Goal: Information Seeking & Learning: Find specific page/section

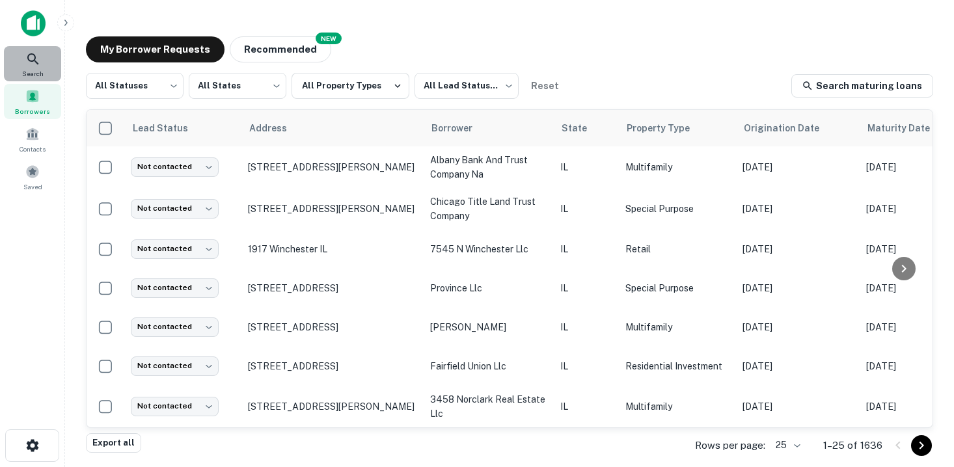
click at [46, 74] on div "Search" at bounding box center [32, 63] width 57 height 35
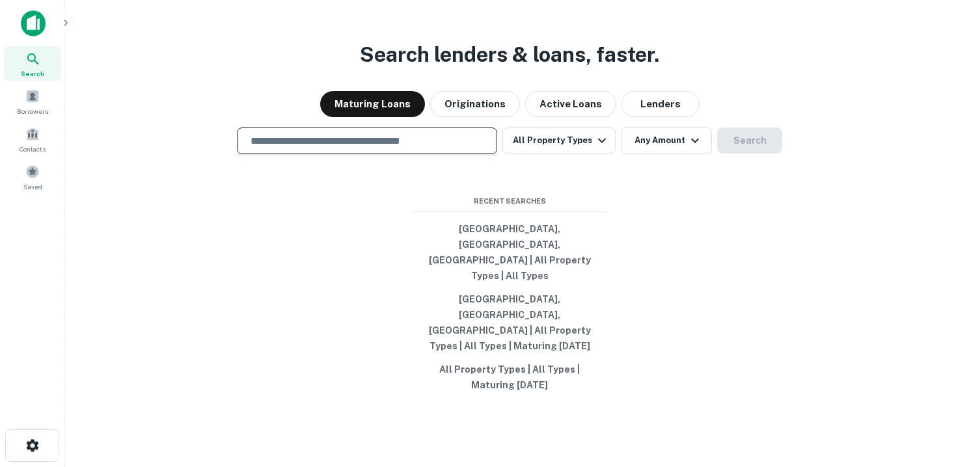
click at [303, 148] on input "text" at bounding box center [367, 140] width 249 height 15
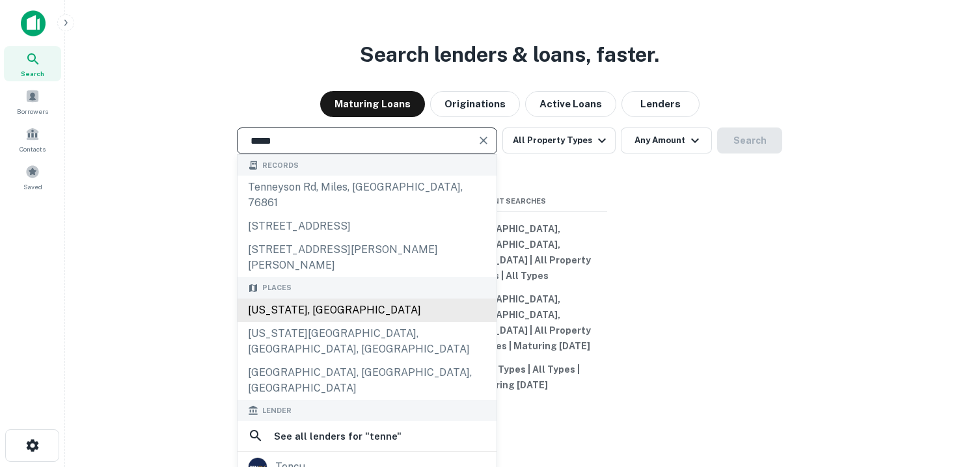
click at [351, 309] on div "Tennessee, USA" at bounding box center [367, 310] width 259 height 23
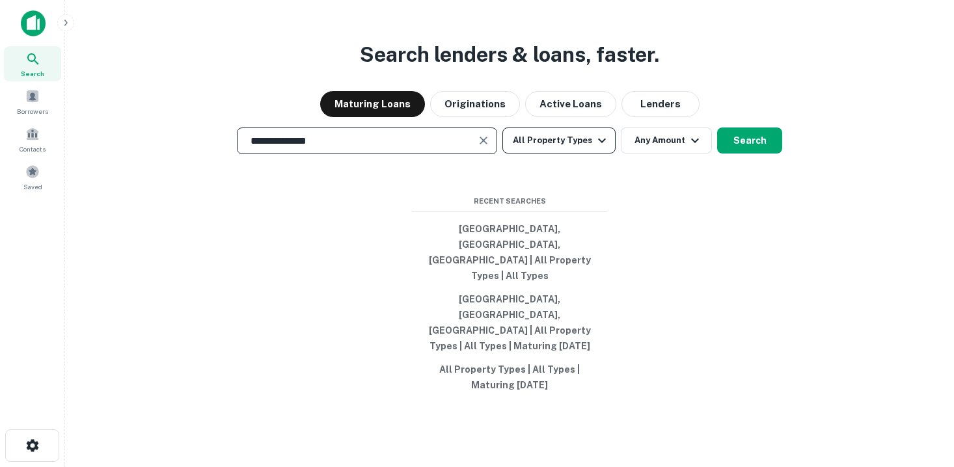
type input "**********"
click at [574, 154] on button "All Property Types" at bounding box center [558, 141] width 113 height 26
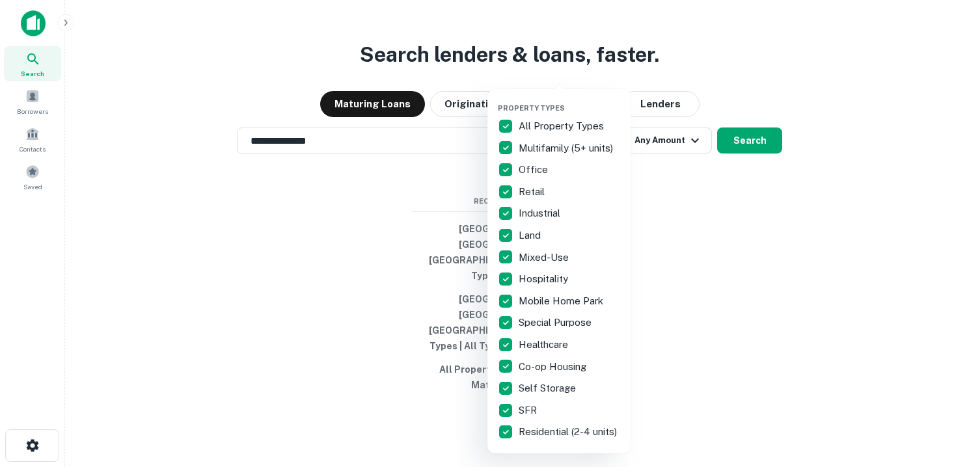
click at [541, 123] on p "All Property Types" at bounding box center [563, 126] width 88 height 16
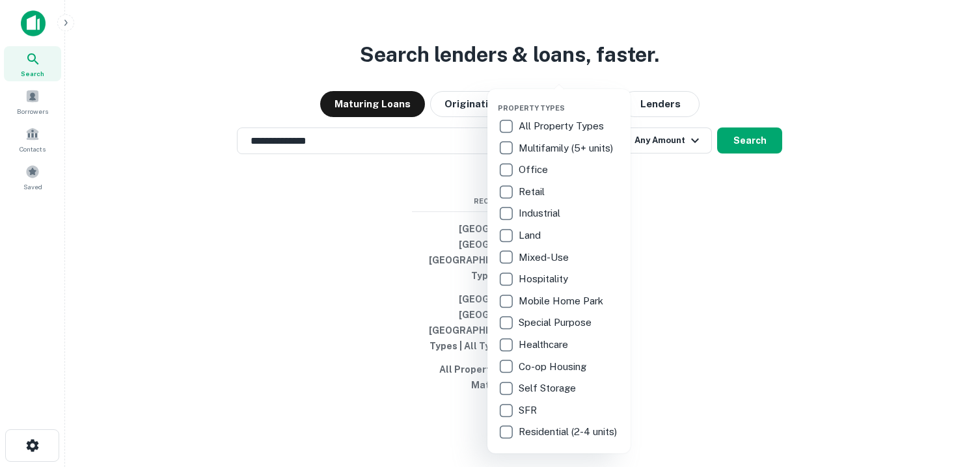
click at [526, 413] on p "SFR" at bounding box center [529, 411] width 21 height 16
click at [528, 430] on p "Residential (2-4 units)" at bounding box center [569, 432] width 101 height 16
click at [670, 180] on div at bounding box center [477, 233] width 954 height 467
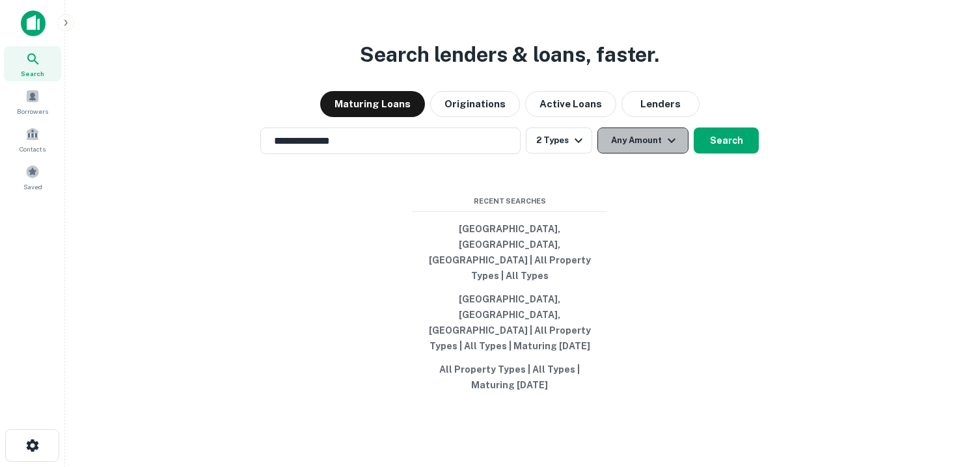
click at [667, 148] on icon "button" at bounding box center [672, 141] width 16 height 16
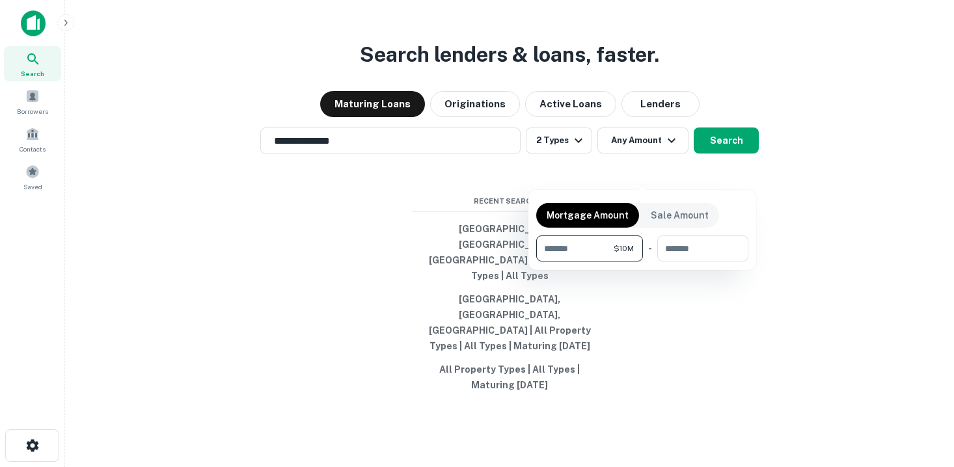
type input "********"
click at [732, 165] on div at bounding box center [477, 233] width 954 height 467
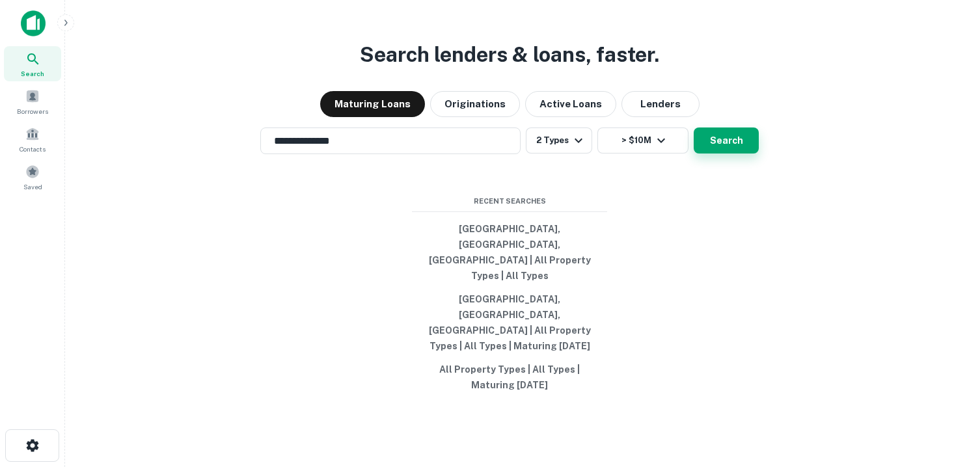
click at [724, 154] on button "Search" at bounding box center [726, 141] width 65 height 26
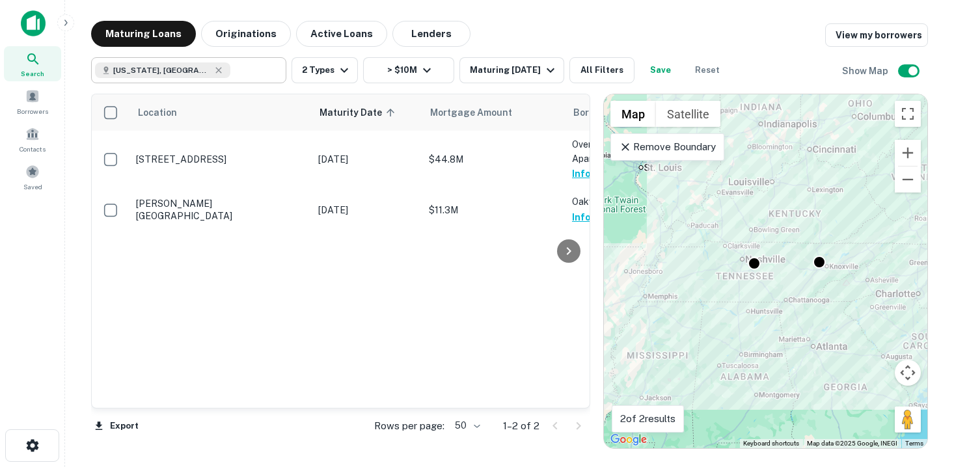
type input "**********"
click at [230, 68] on input "**********" at bounding box center [255, 70] width 50 height 18
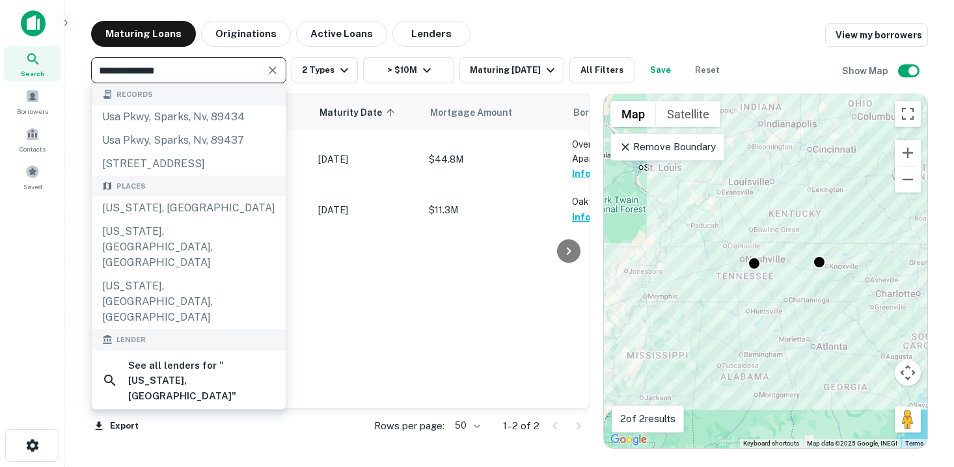
click at [213, 69] on input "**********" at bounding box center [178, 70] width 166 height 18
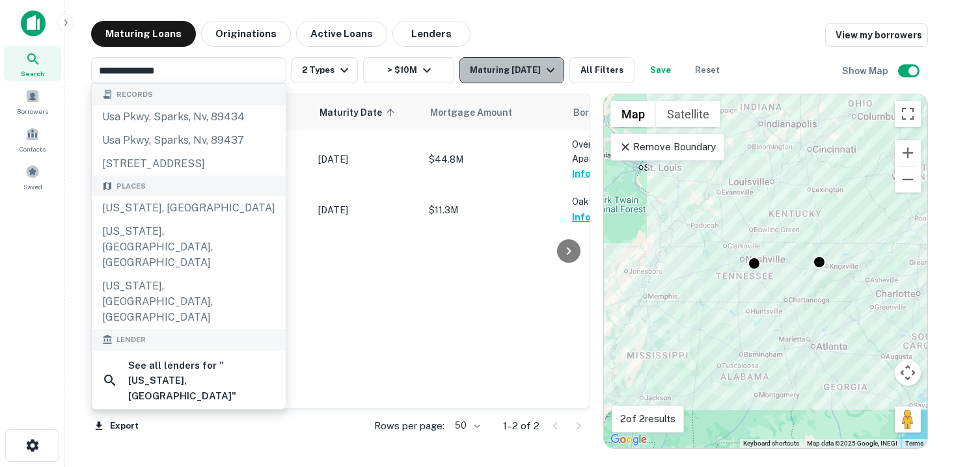
click at [519, 64] on div "Maturing In 1 Year" at bounding box center [514, 70] width 89 height 16
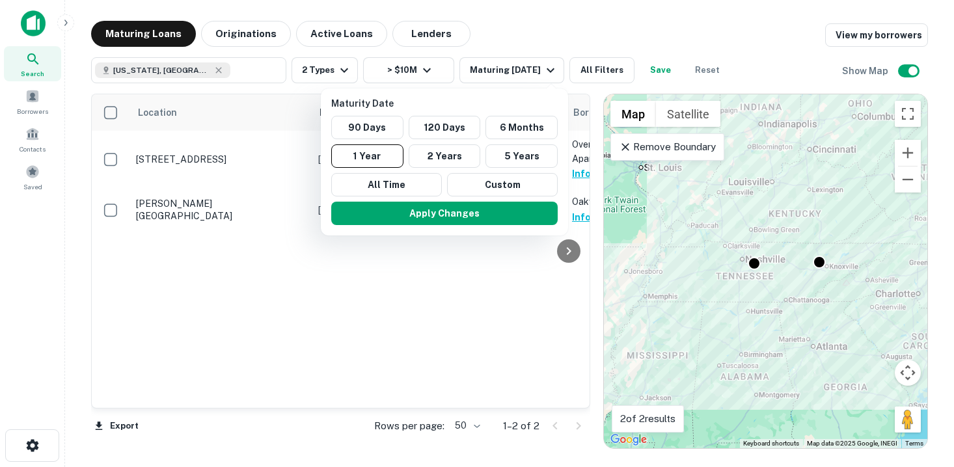
click at [571, 34] on div at bounding box center [477, 233] width 954 height 467
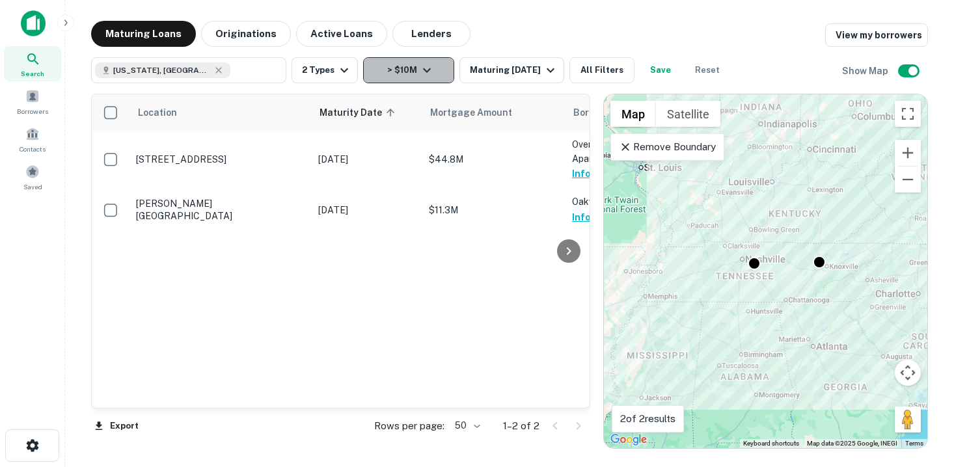
click at [436, 73] on button "> $10M" at bounding box center [408, 70] width 91 height 26
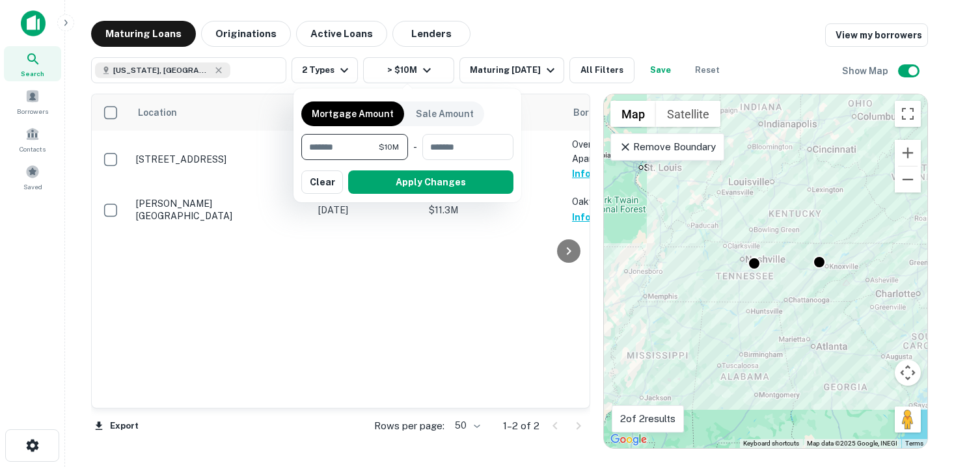
click at [530, 39] on div at bounding box center [477, 233] width 954 height 467
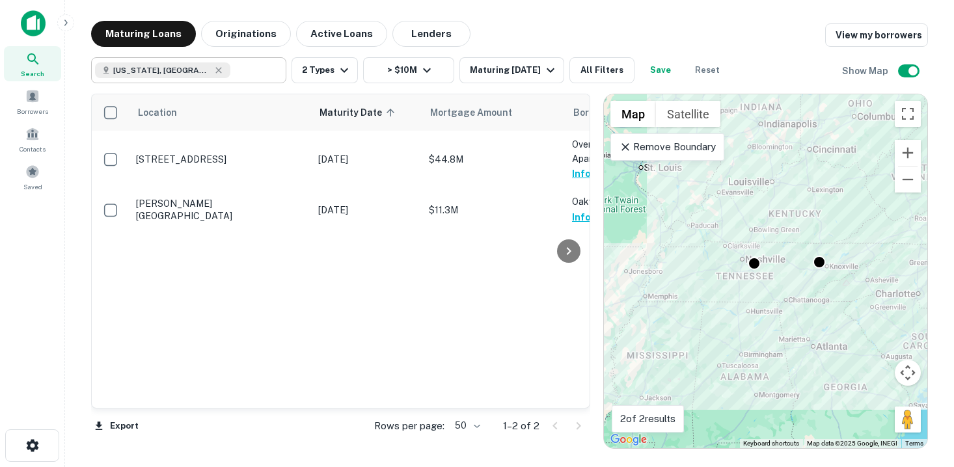
type input "**********"
click at [234, 78] on input "**********" at bounding box center [255, 70] width 50 height 18
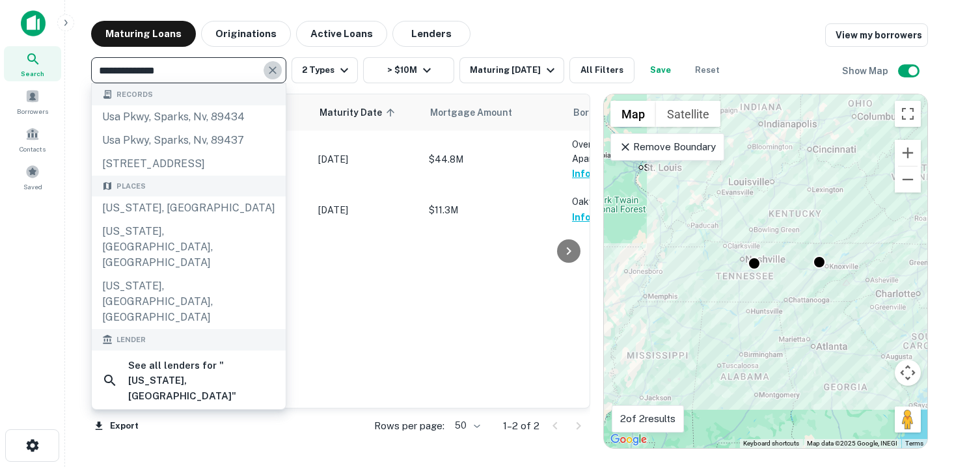
click at [275, 70] on icon "Clear" at bounding box center [272, 70] width 13 height 13
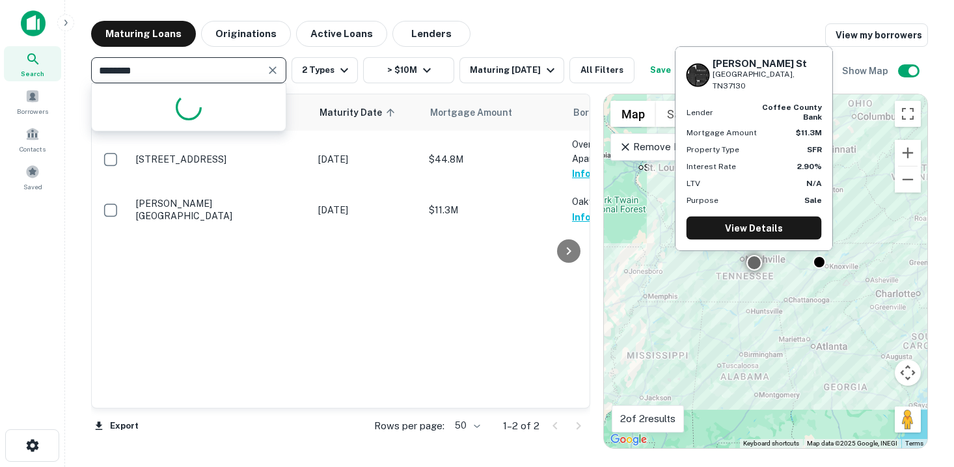
type input "*********"
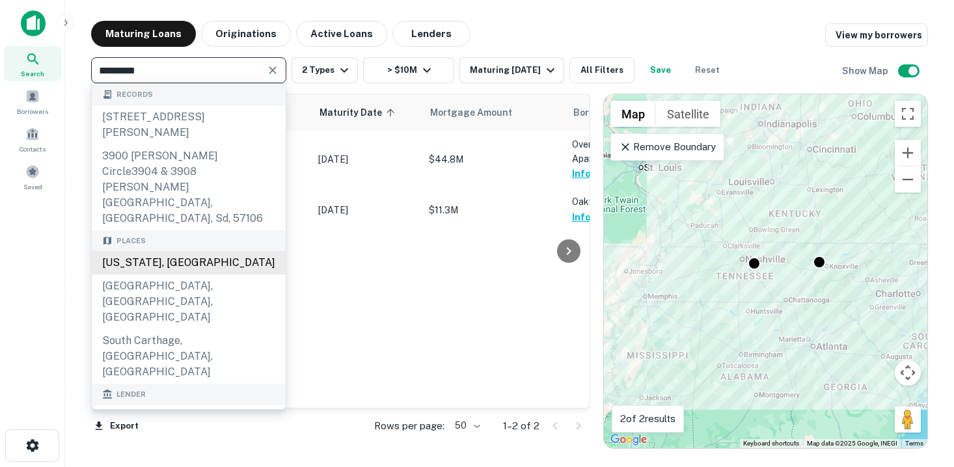
click at [217, 251] on div "South Carolina, USA" at bounding box center [189, 262] width 194 height 23
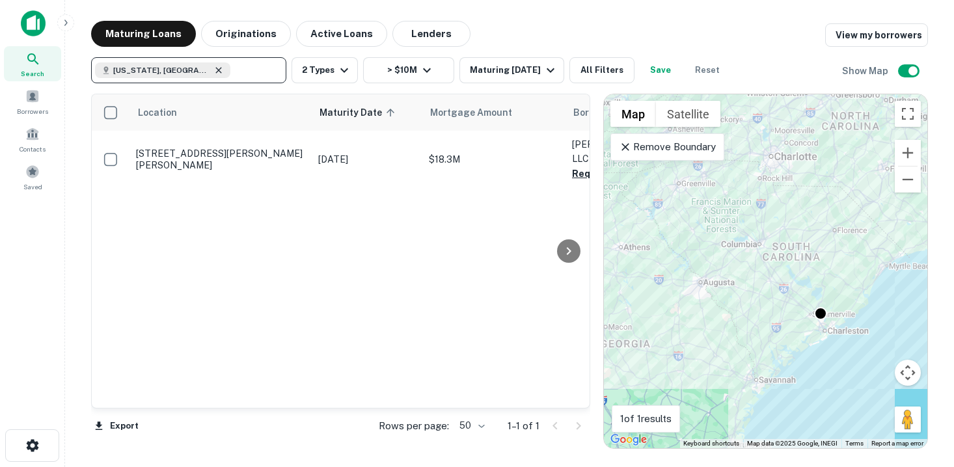
click at [213, 72] on icon at bounding box center [218, 70] width 10 height 10
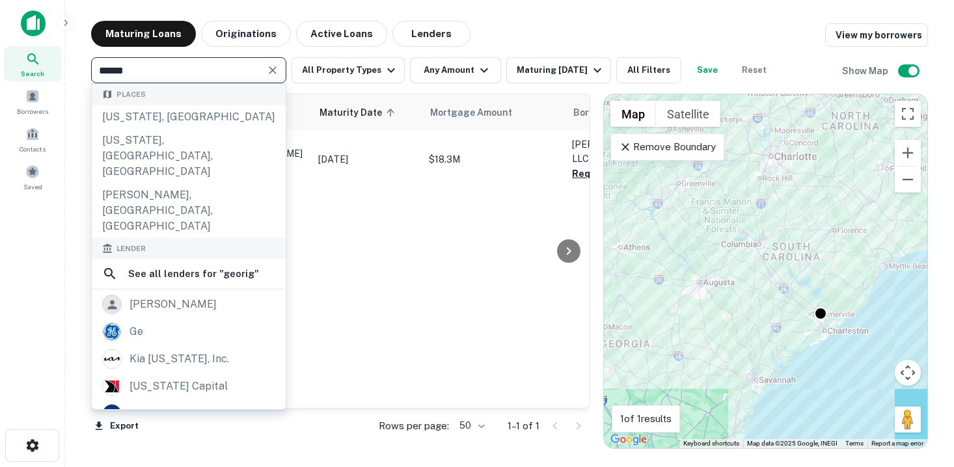
type input "******"
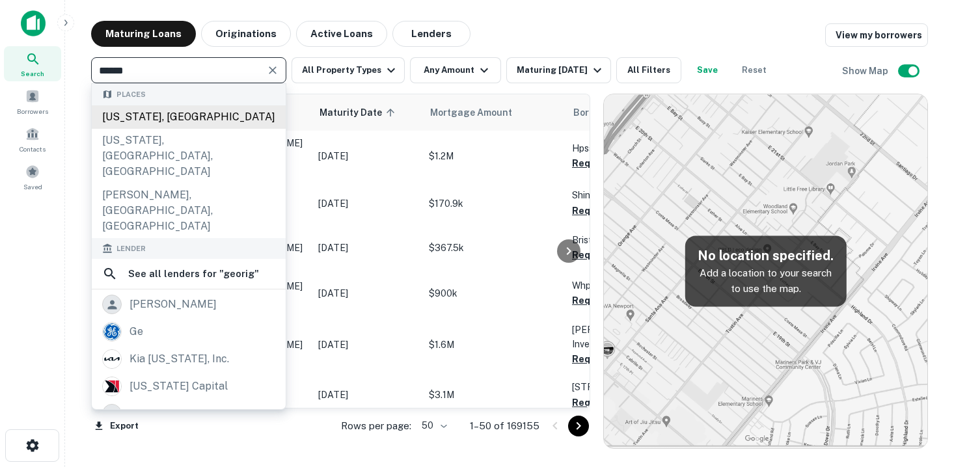
click at [187, 114] on div "Georgia, USA" at bounding box center [189, 116] width 194 height 23
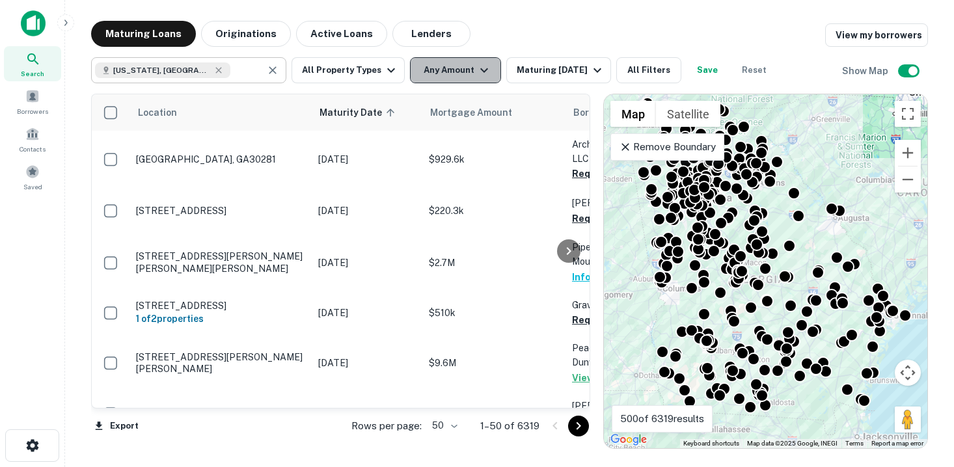
click at [446, 73] on button "Any Amount" at bounding box center [455, 70] width 91 height 26
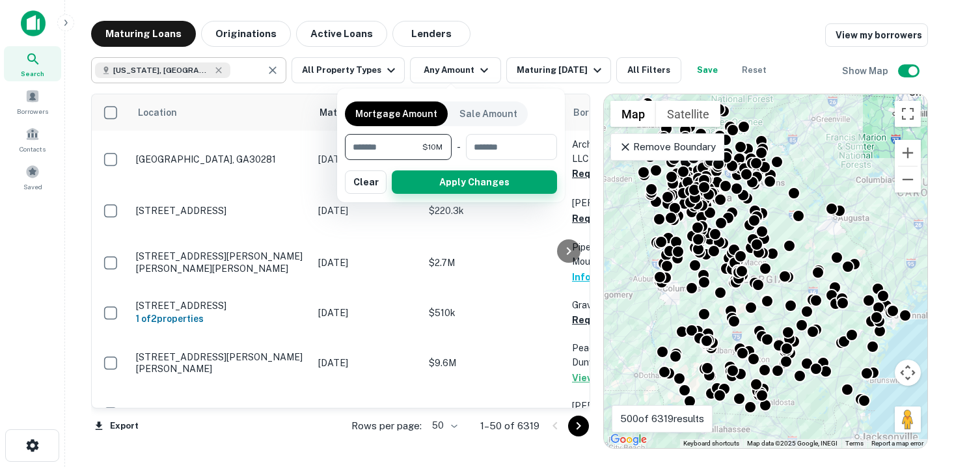
type input "********"
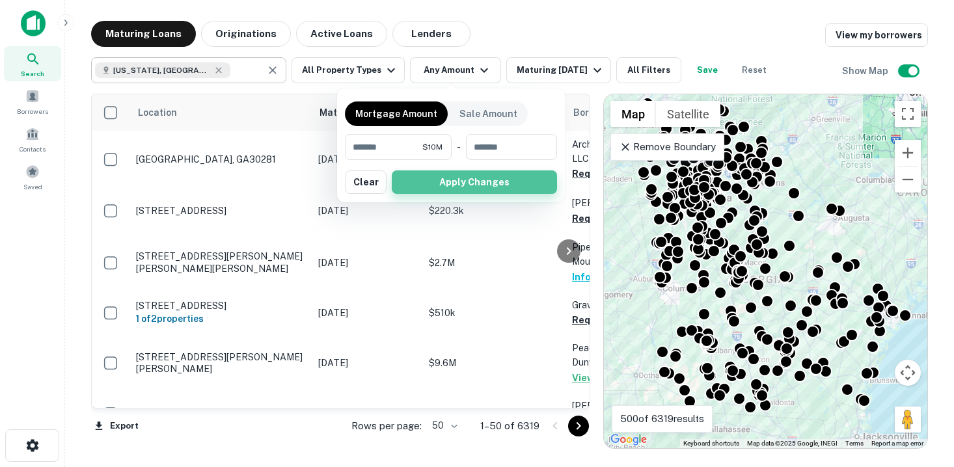
click at [439, 191] on button "Apply Changes" at bounding box center [474, 182] width 165 height 23
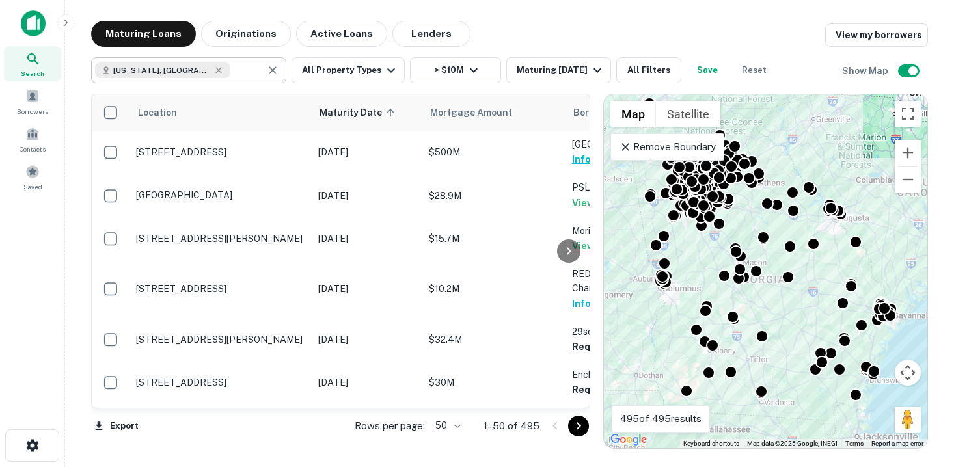
click at [230, 70] on input "text" at bounding box center [245, 70] width 31 height 18
type input "**********"
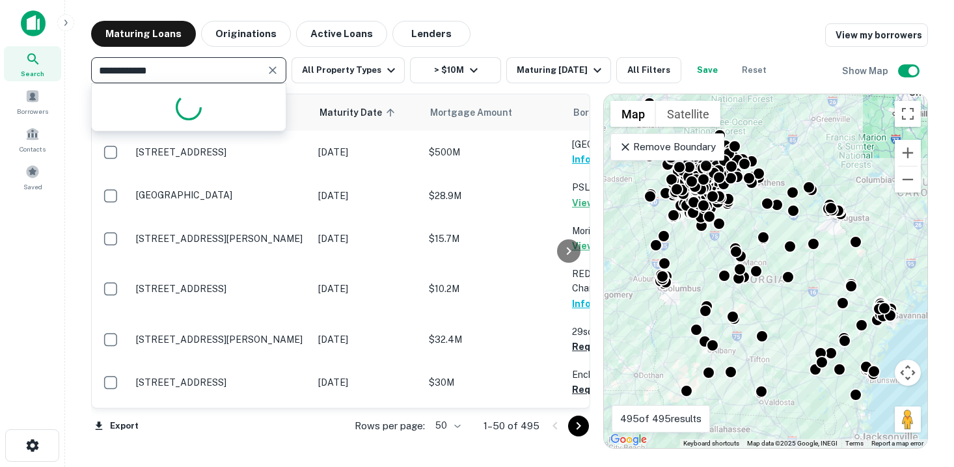
click at [207, 70] on input "**********" at bounding box center [178, 70] width 166 height 18
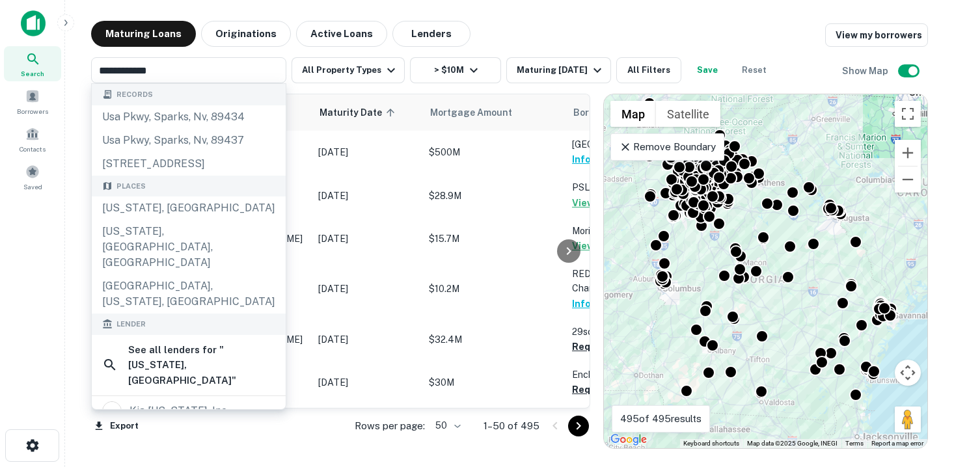
click at [556, 28] on div "Maturing Loans Originations Active Loans Lenders View my borrowers" at bounding box center [509, 34] width 837 height 26
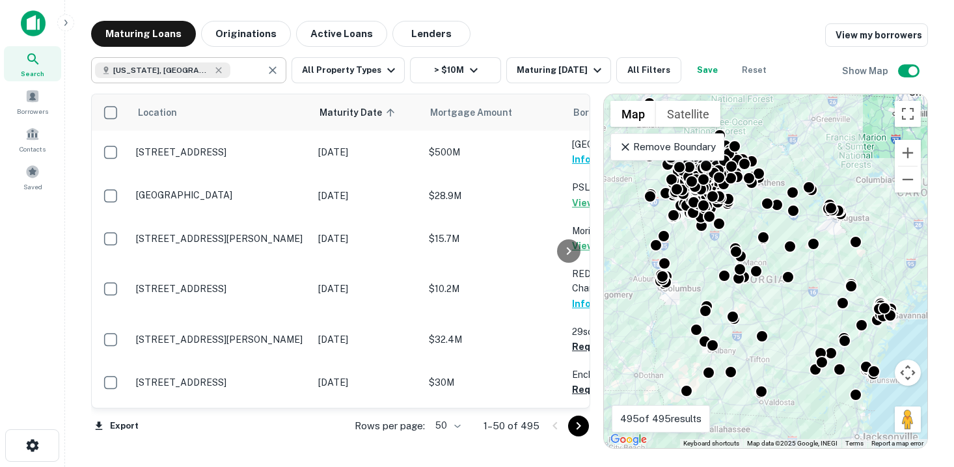
click at [284, 72] on div "Georgia, USA ​" at bounding box center [188, 70] width 195 height 26
type input "**********"
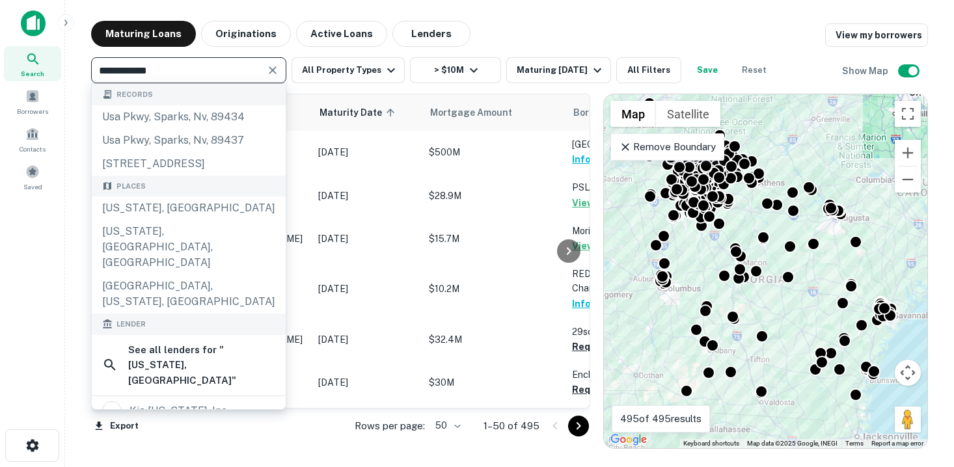
click at [279, 72] on button "Clear" at bounding box center [273, 70] width 18 height 18
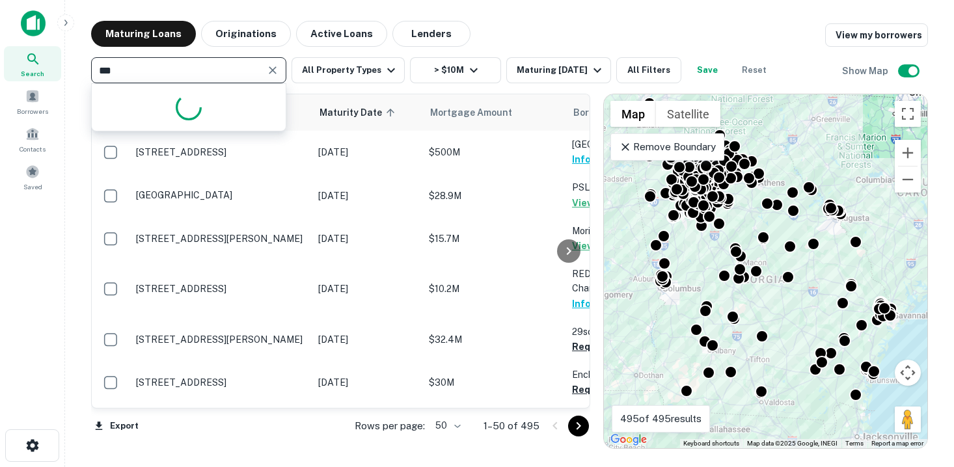
type input "****"
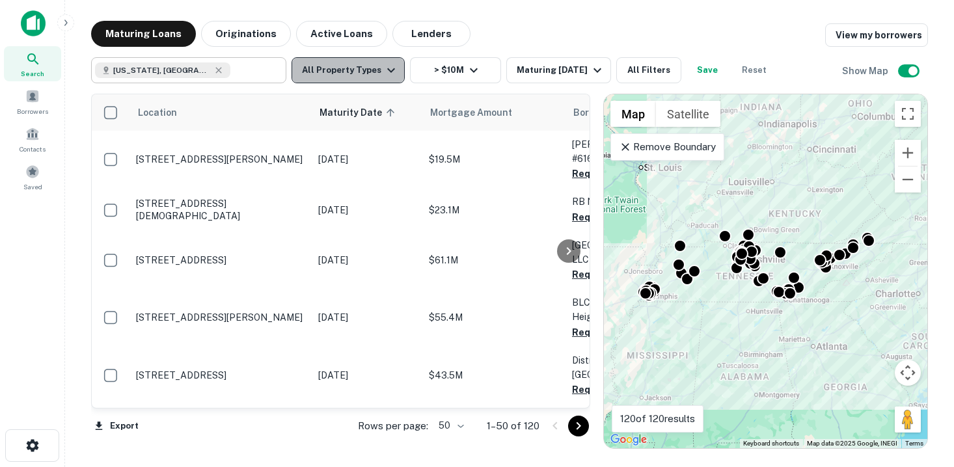
click at [386, 68] on icon "button" at bounding box center [391, 70] width 16 height 16
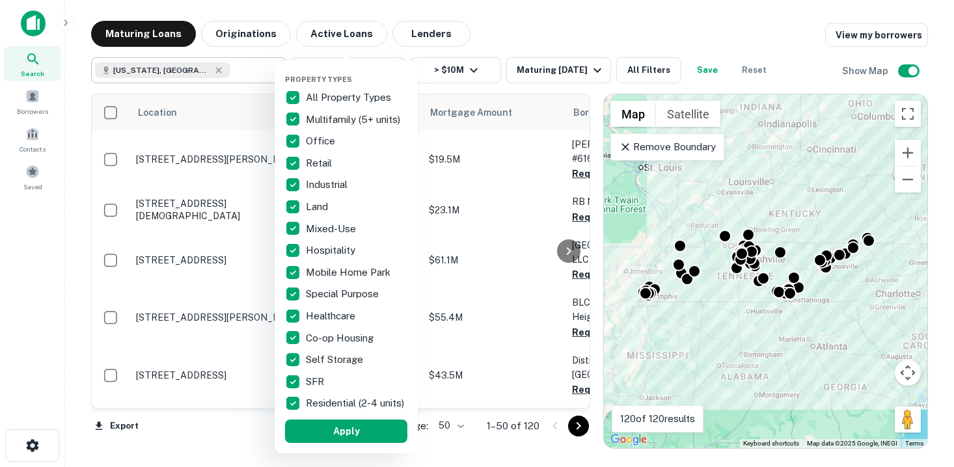
click at [364, 101] on p "All Property Types" at bounding box center [350, 98] width 88 height 16
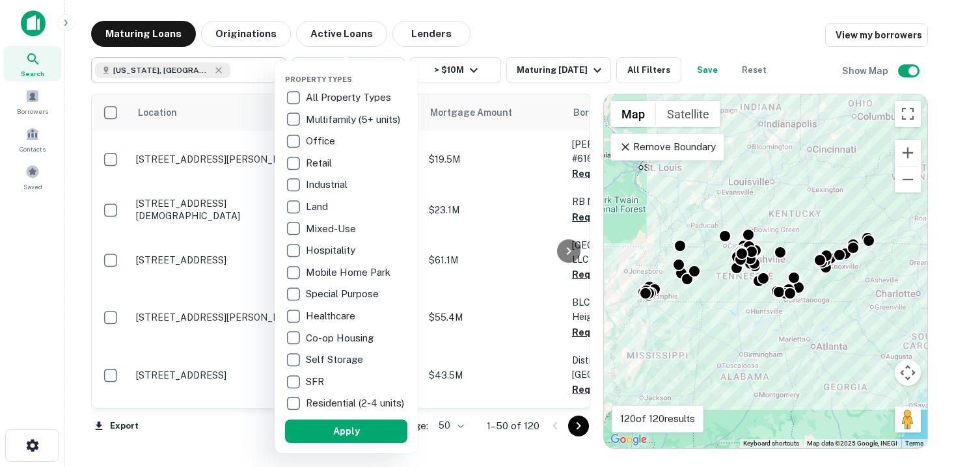
click at [315, 384] on p "SFR" at bounding box center [316, 382] width 21 height 16
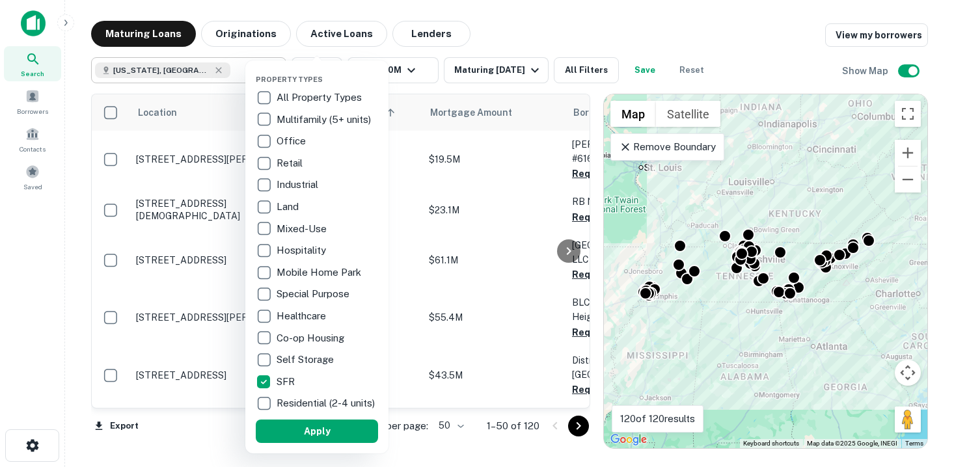
click at [310, 409] on p "Residential (2-4 units)" at bounding box center [327, 404] width 101 height 16
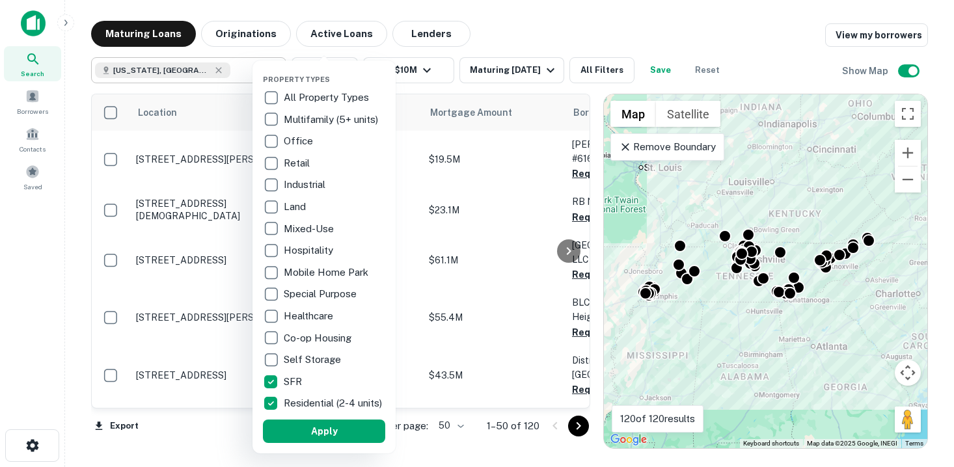
click at [299, 206] on p "Land" at bounding box center [296, 207] width 25 height 16
click at [316, 436] on button "Apply" at bounding box center [324, 431] width 122 height 23
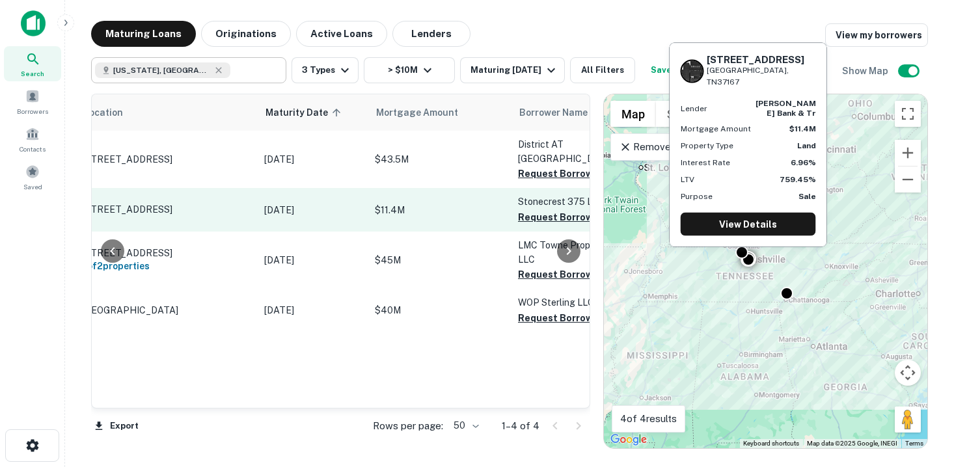
scroll to position [0, 64]
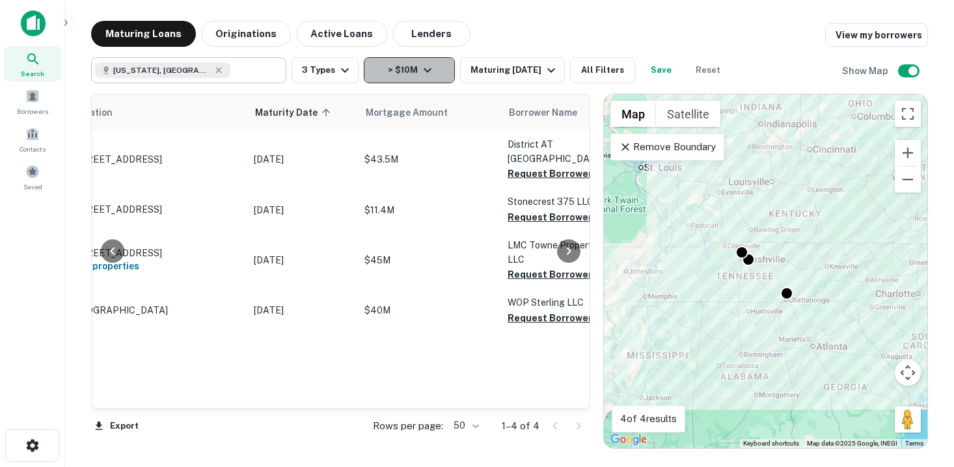
click at [430, 70] on icon "button" at bounding box center [428, 70] width 16 height 16
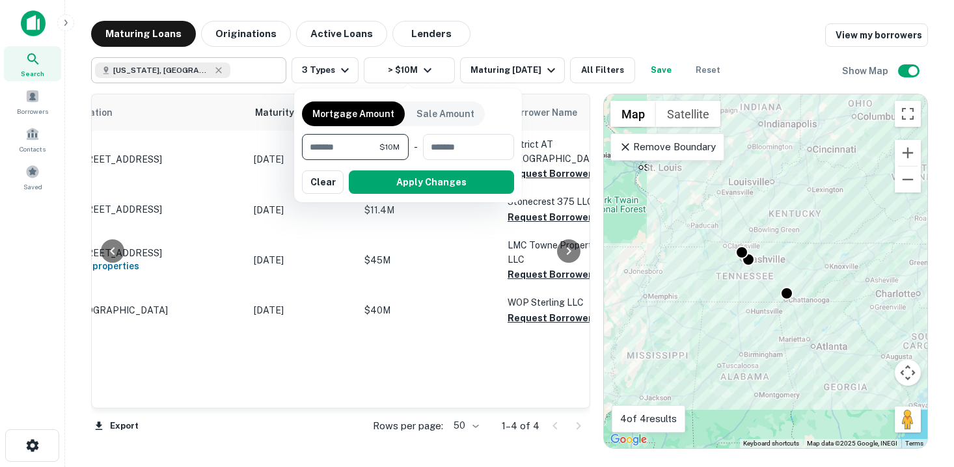
click at [372, 143] on input "********" at bounding box center [340, 147] width 77 height 26
type input "*******"
click at [407, 172] on button "Apply Changes" at bounding box center [431, 182] width 165 height 23
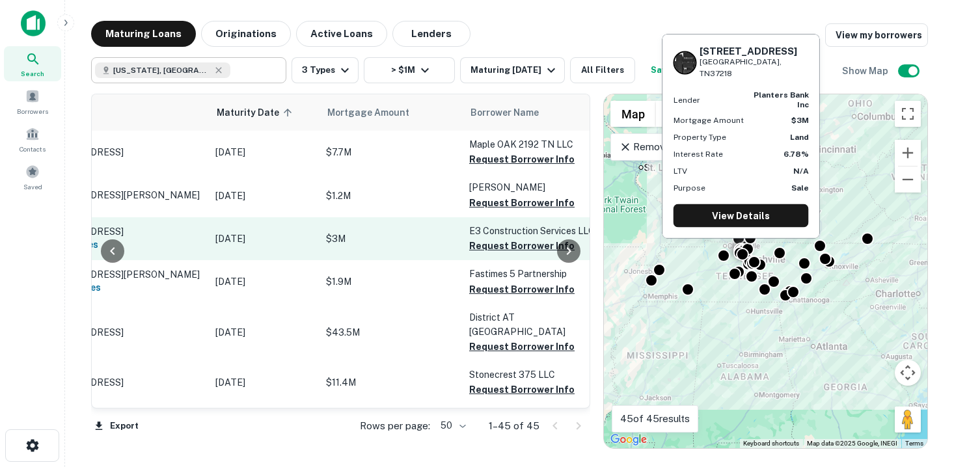
scroll to position [0, 171]
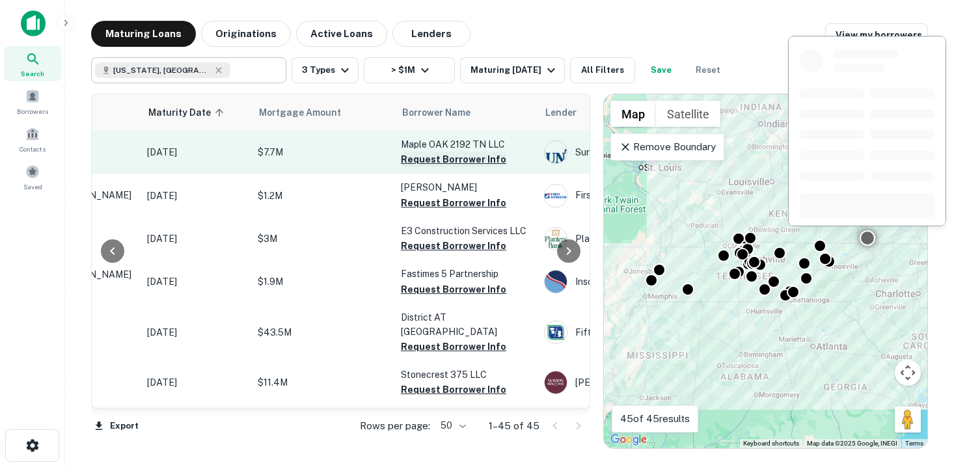
click at [451, 161] on button "Request Borrower Info" at bounding box center [453, 160] width 105 height 16
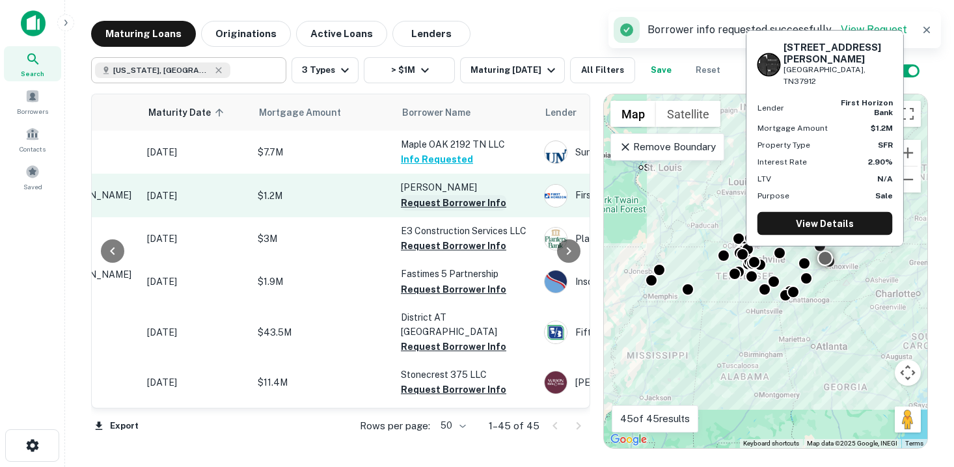
click at [435, 205] on button "Request Borrower Info" at bounding box center [453, 203] width 105 height 16
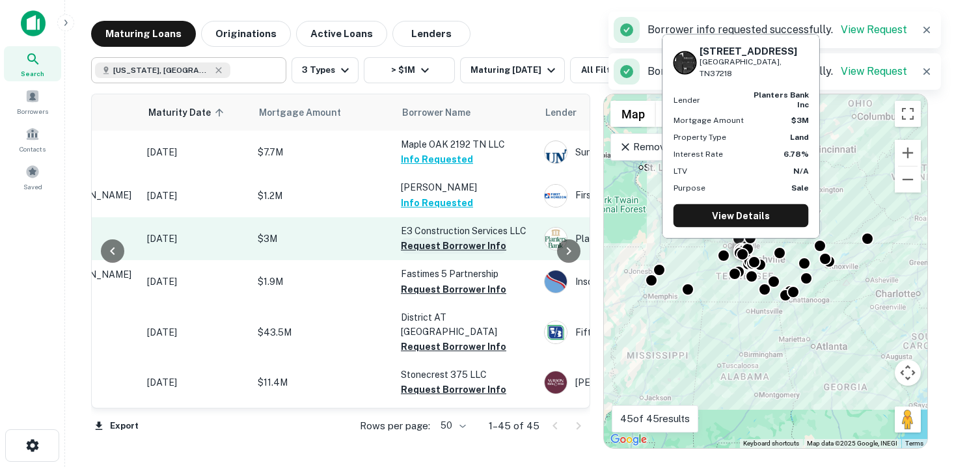
click at [435, 244] on button "Request Borrower Info" at bounding box center [453, 246] width 105 height 16
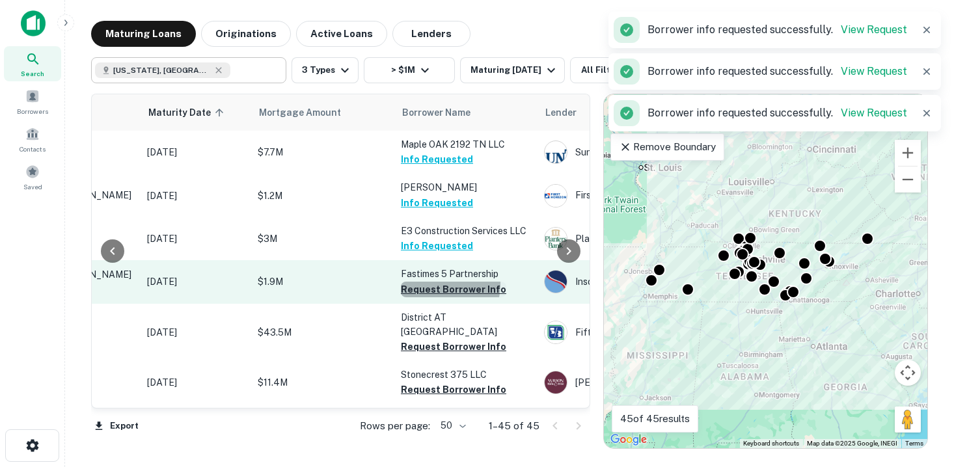
click at [433, 296] on button "Request Borrower Info" at bounding box center [453, 290] width 105 height 16
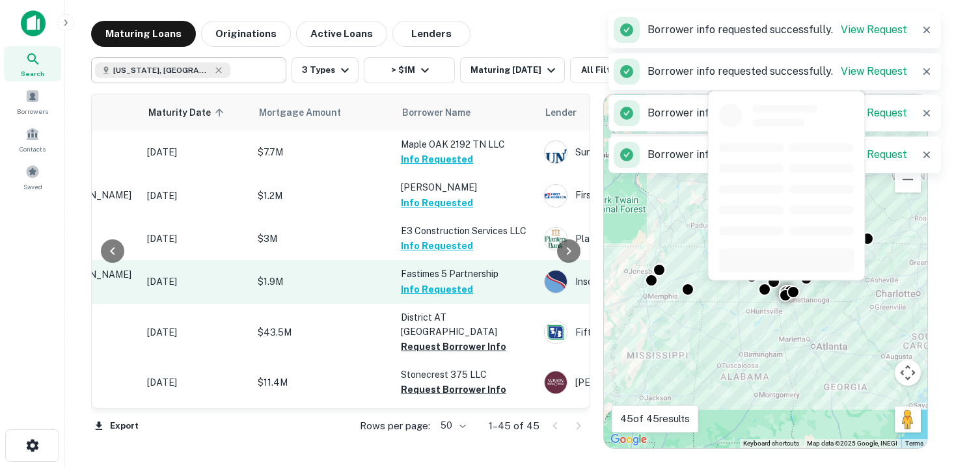
scroll to position [47, 171]
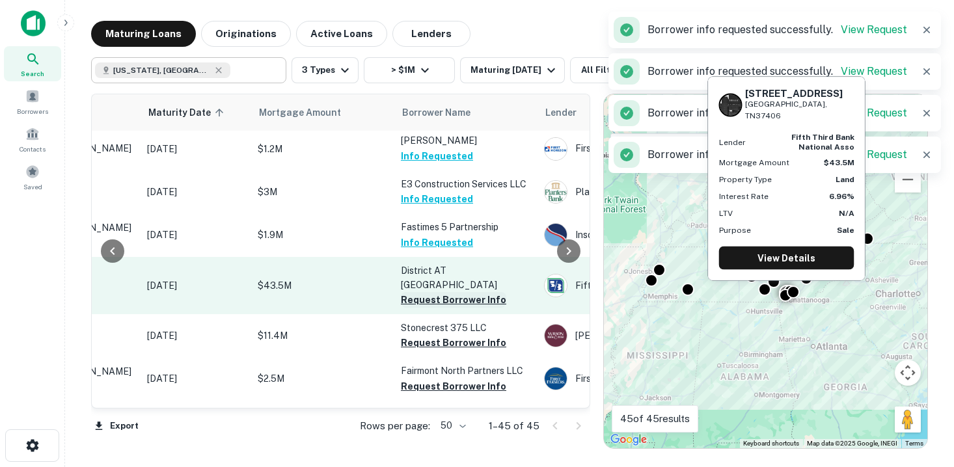
click at [424, 299] on button "Request Borrower Info" at bounding box center [453, 300] width 105 height 16
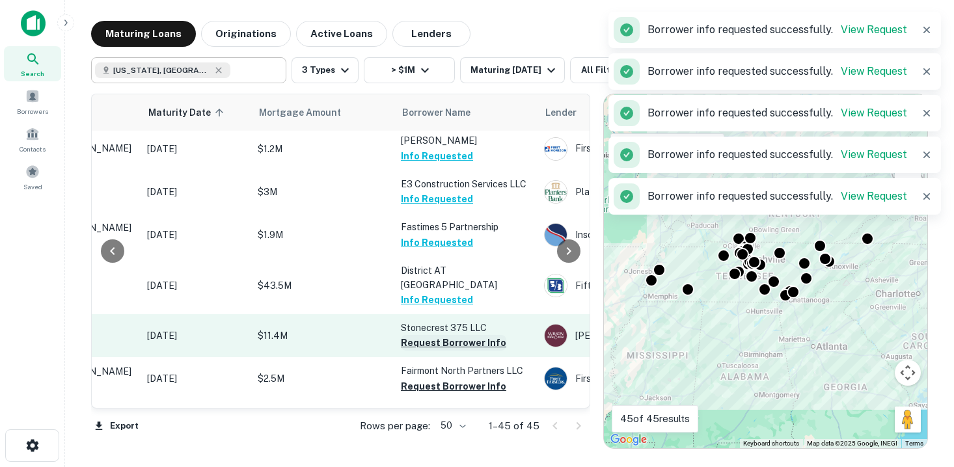
click at [422, 345] on button "Request Borrower Info" at bounding box center [453, 343] width 105 height 16
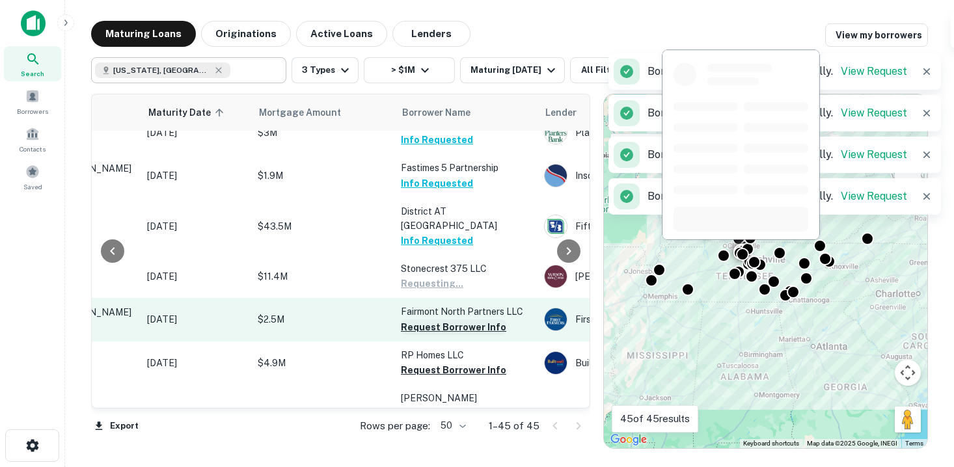
click at [436, 327] on button "Request Borrower Info" at bounding box center [453, 328] width 105 height 16
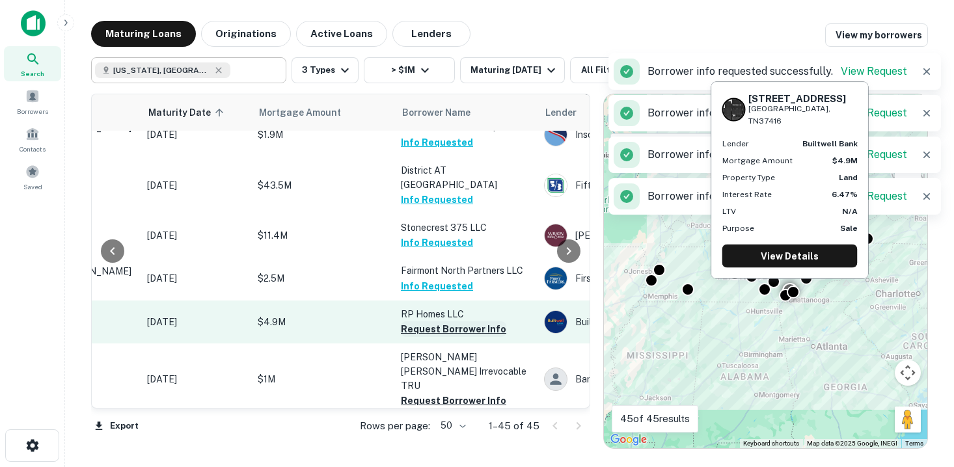
click at [435, 328] on button "Request Borrower Info" at bounding box center [453, 330] width 105 height 16
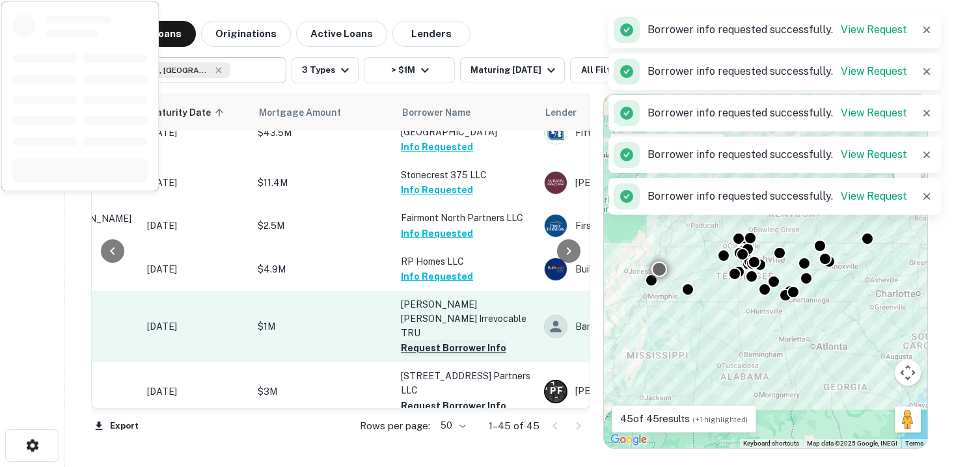
click at [432, 340] on button "Request Borrower Info" at bounding box center [453, 348] width 105 height 16
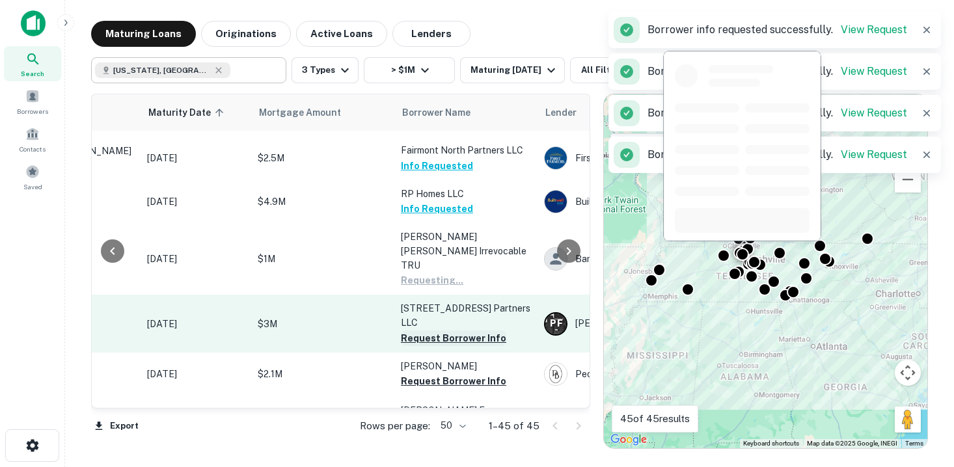
click at [436, 331] on button "Request Borrower Info" at bounding box center [453, 339] width 105 height 16
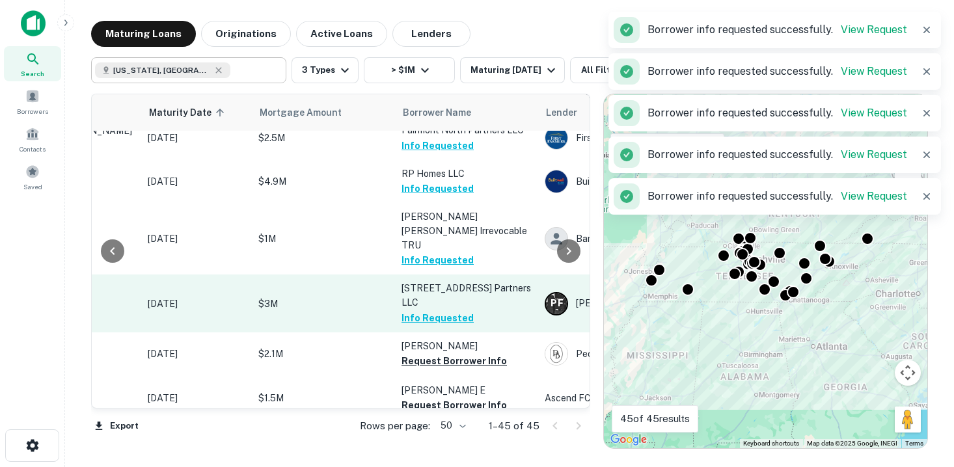
scroll to position [301, 171]
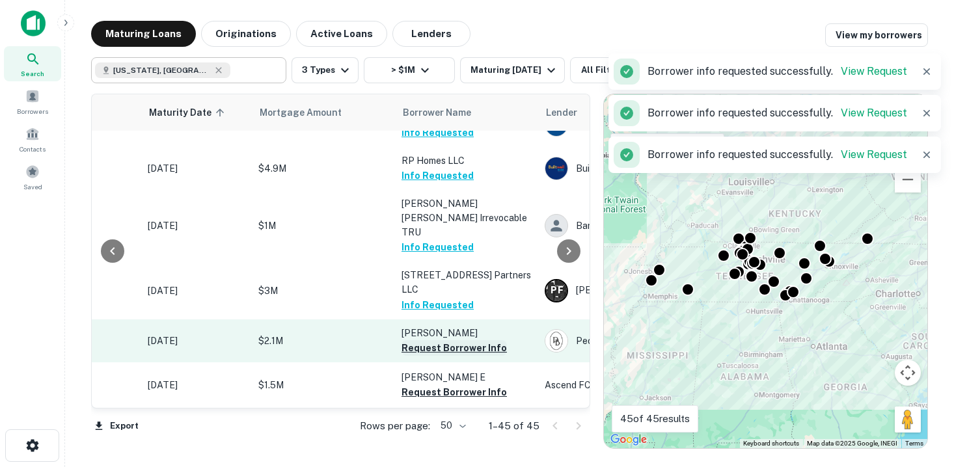
click at [432, 342] on button "Request Borrower Info" at bounding box center [454, 348] width 105 height 16
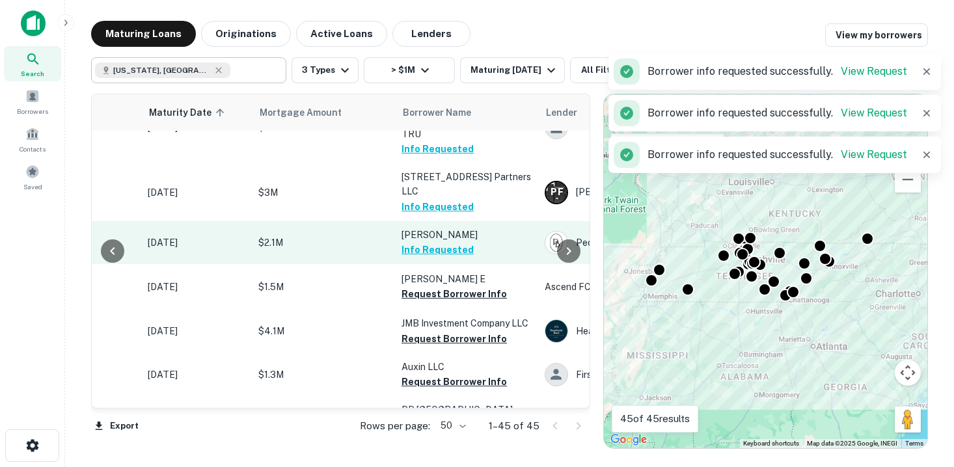
scroll to position [430, 171]
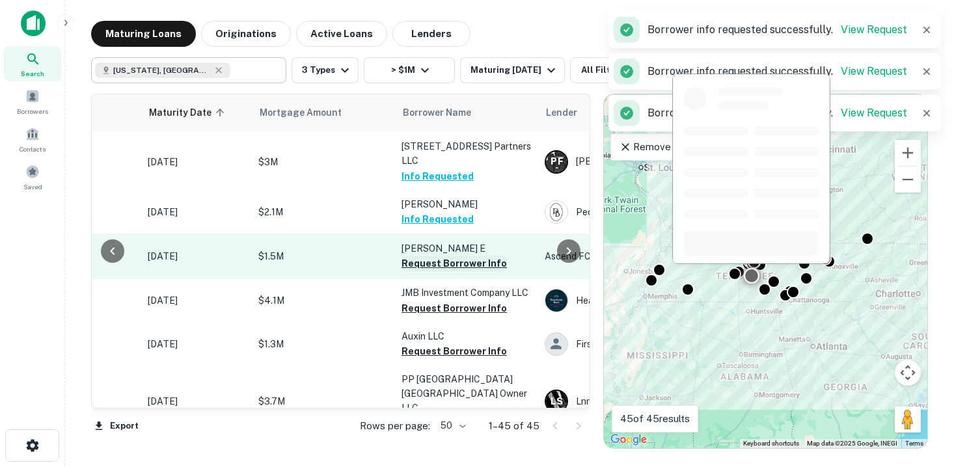
click at [435, 256] on button "Request Borrower Info" at bounding box center [454, 264] width 105 height 16
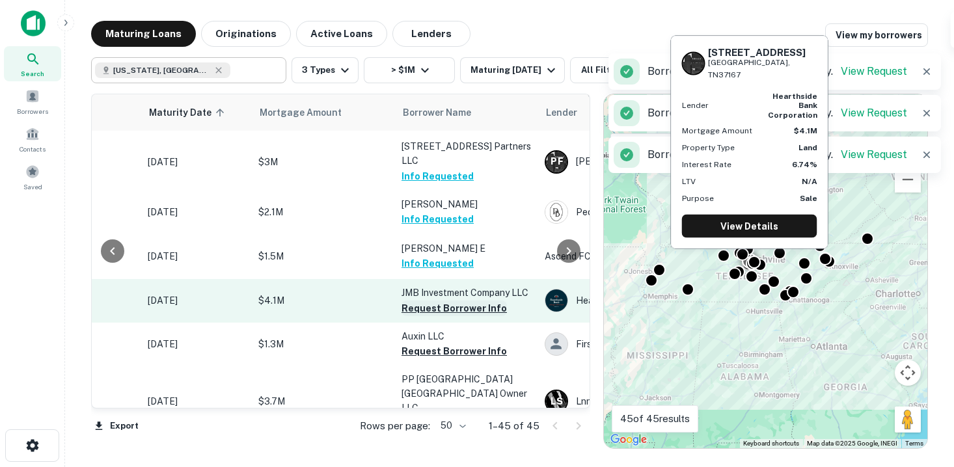
click at [430, 302] on button "Request Borrower Info" at bounding box center [454, 309] width 105 height 16
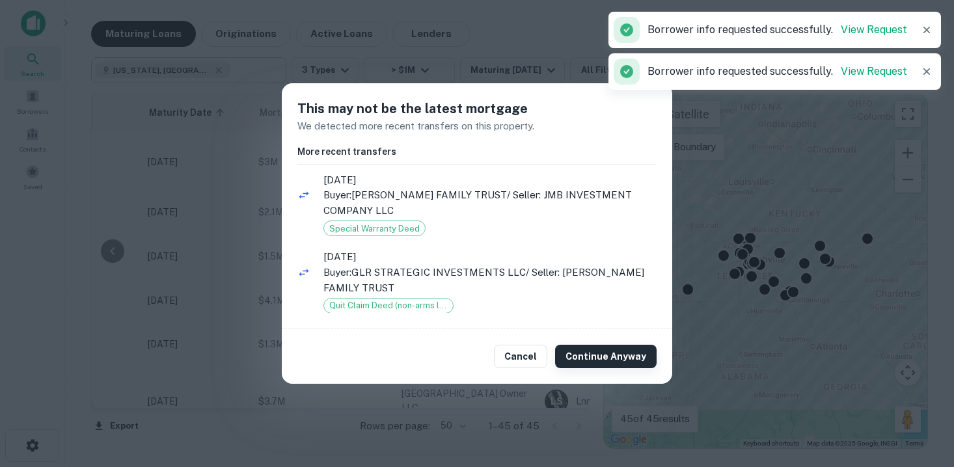
click at [584, 355] on button "Continue Anyway" at bounding box center [606, 356] width 102 height 23
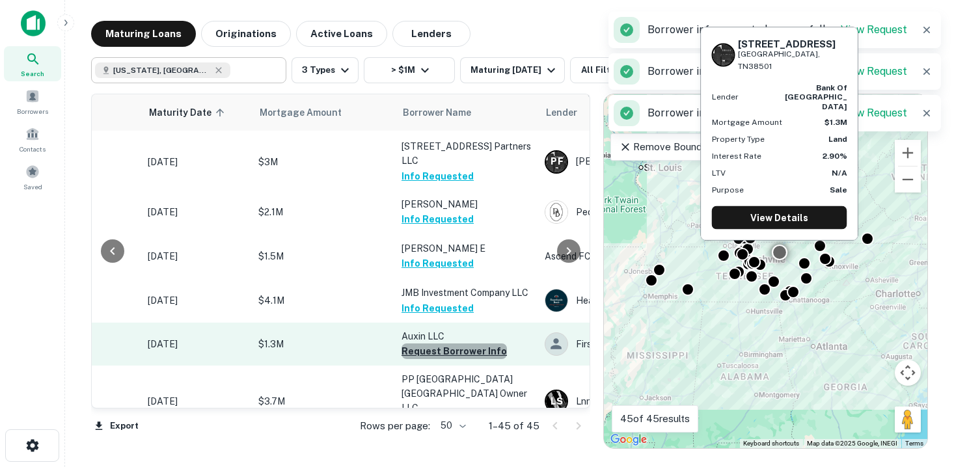
click at [465, 344] on button "Request Borrower Info" at bounding box center [454, 352] width 105 height 16
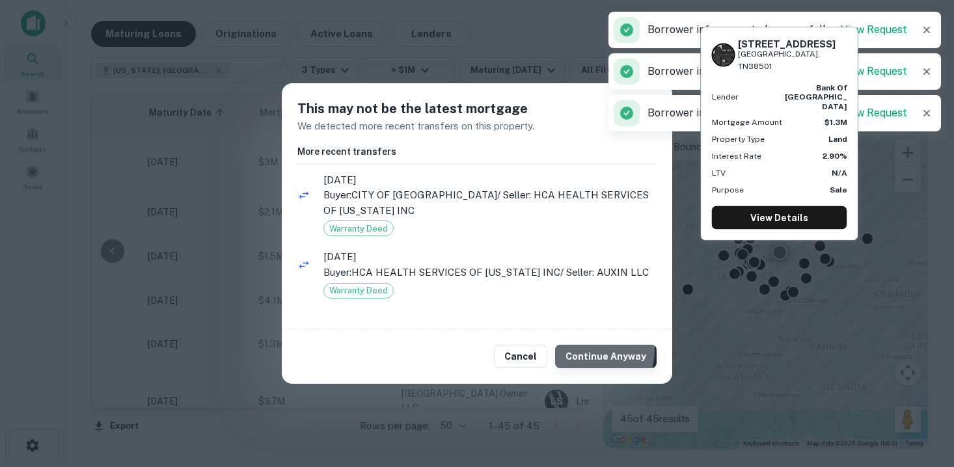
click at [582, 349] on button "Continue Anyway" at bounding box center [606, 356] width 102 height 23
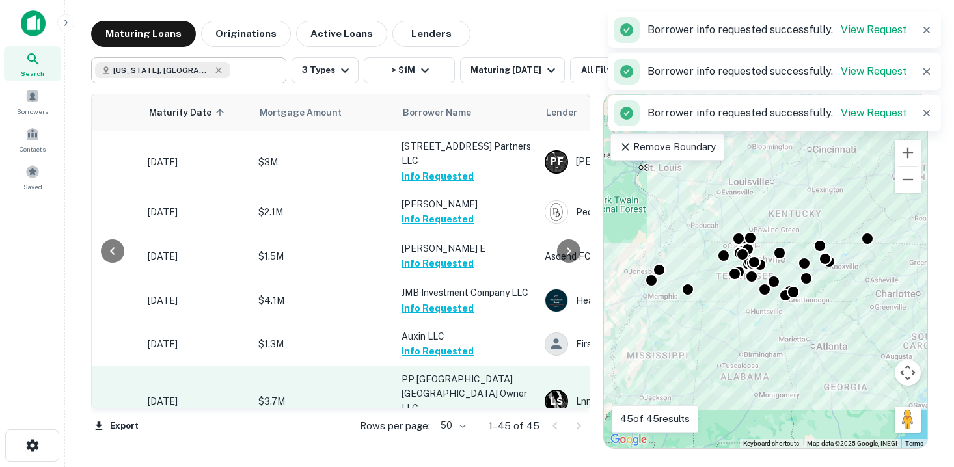
click at [436, 415] on button "Request Borrower Info" at bounding box center [454, 423] width 105 height 16
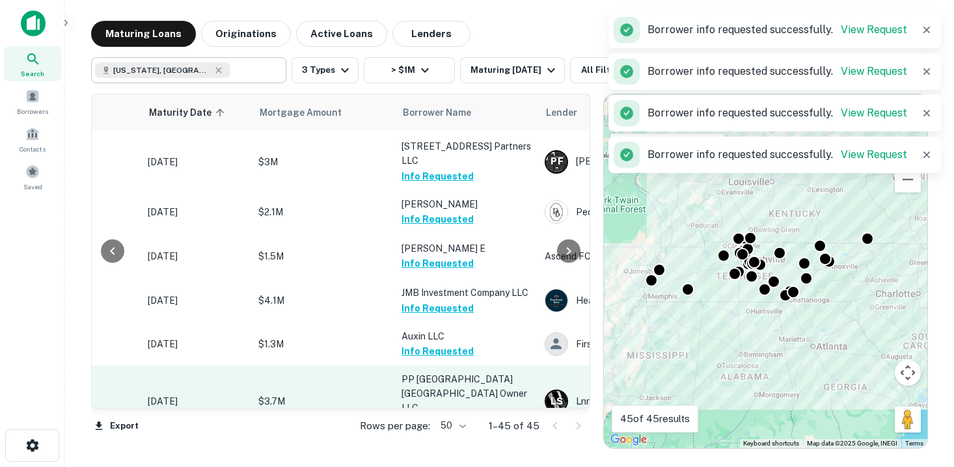
scroll to position [511, 171]
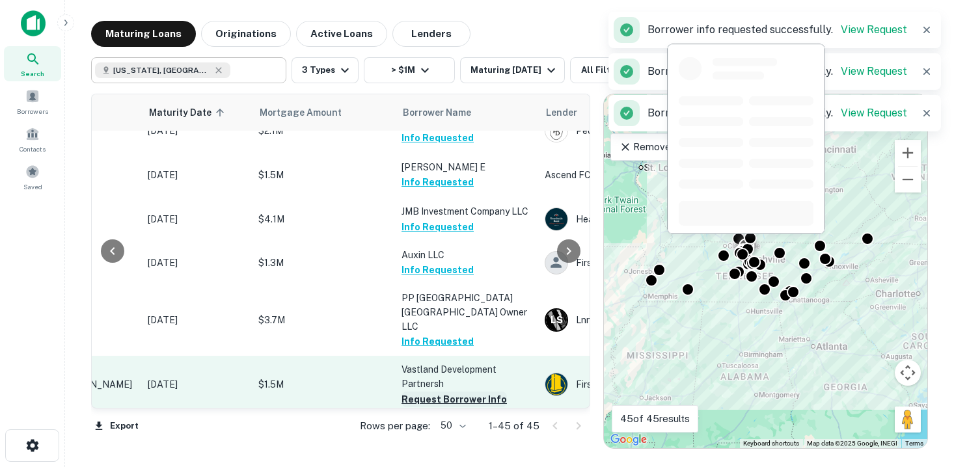
click at [438, 392] on button "Request Borrower Info" at bounding box center [454, 400] width 105 height 16
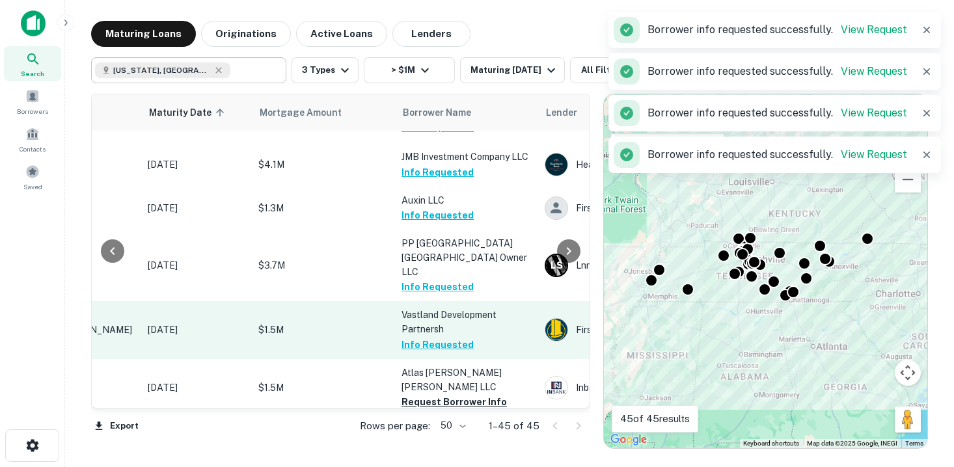
scroll to position [579, 171]
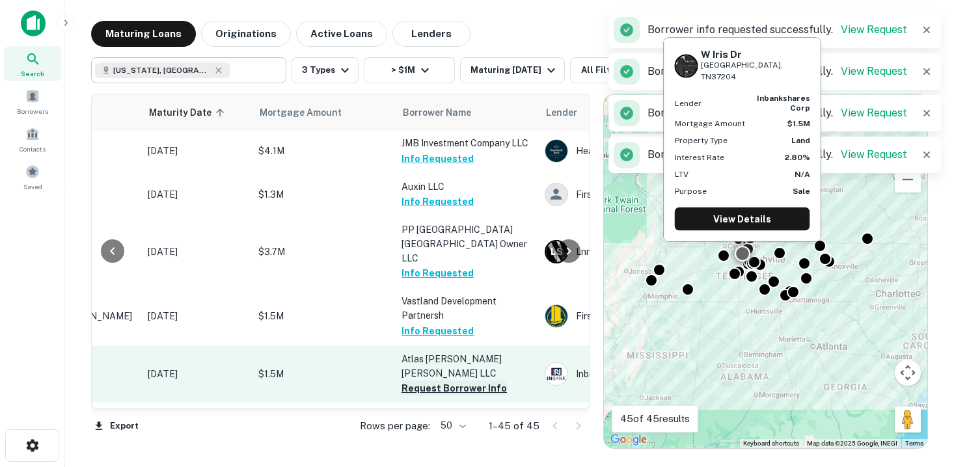
click at [441, 381] on button "Request Borrower Info" at bounding box center [454, 389] width 105 height 16
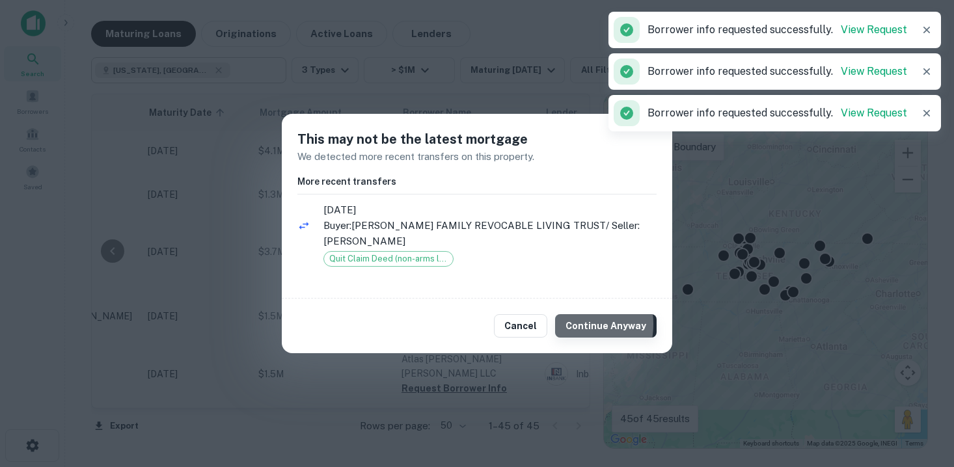
click at [571, 316] on button "Continue Anyway" at bounding box center [606, 325] width 102 height 23
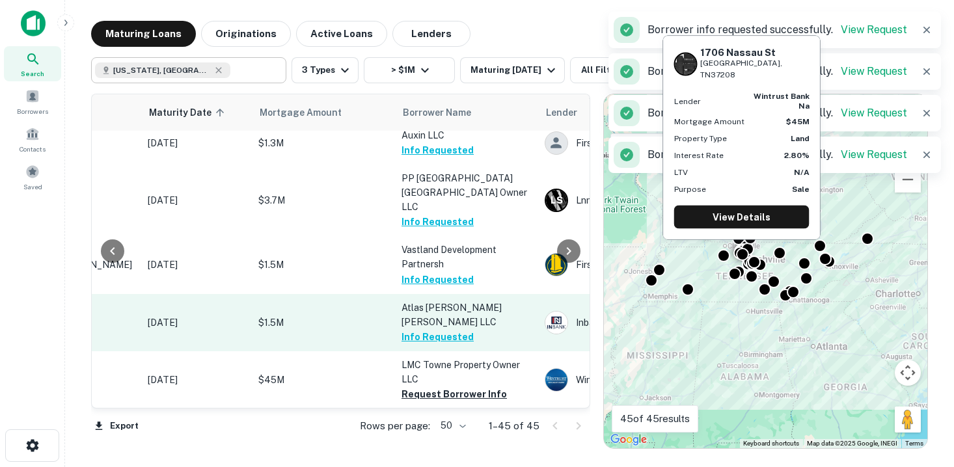
scroll to position [638, 171]
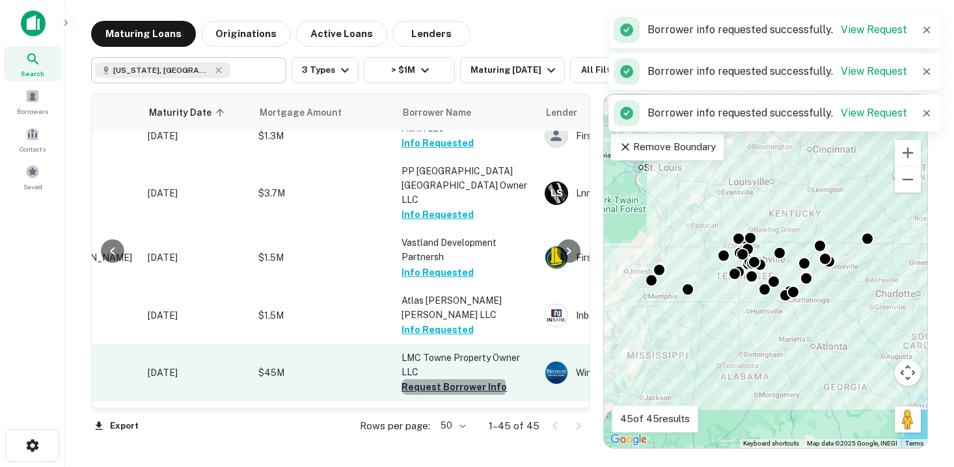
click at [453, 379] on button "Request Borrower Info" at bounding box center [454, 387] width 105 height 16
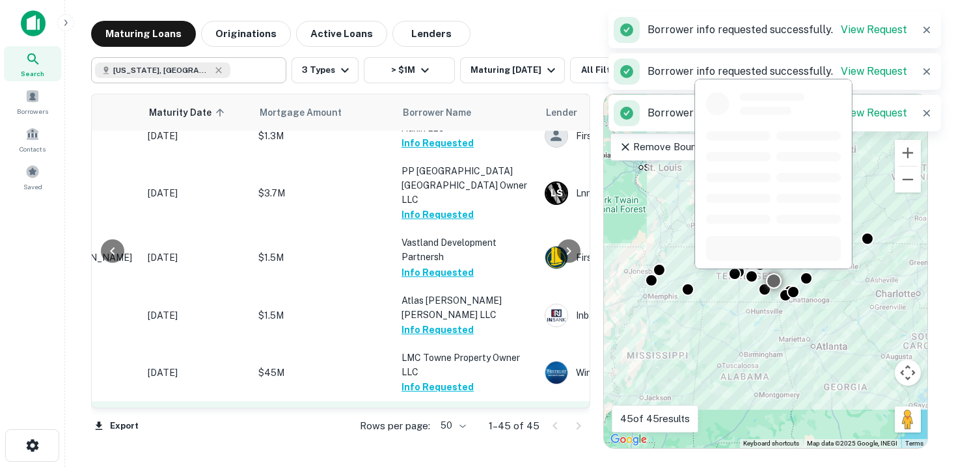
click at [442, 423] on button "Request Borrower Info" at bounding box center [454, 431] width 105 height 16
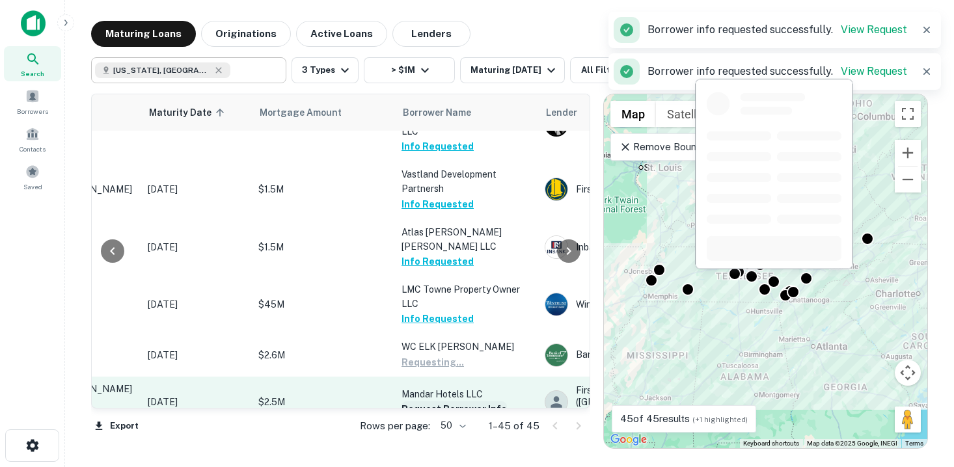
click at [445, 402] on button "Request Borrower Info" at bounding box center [454, 410] width 105 height 16
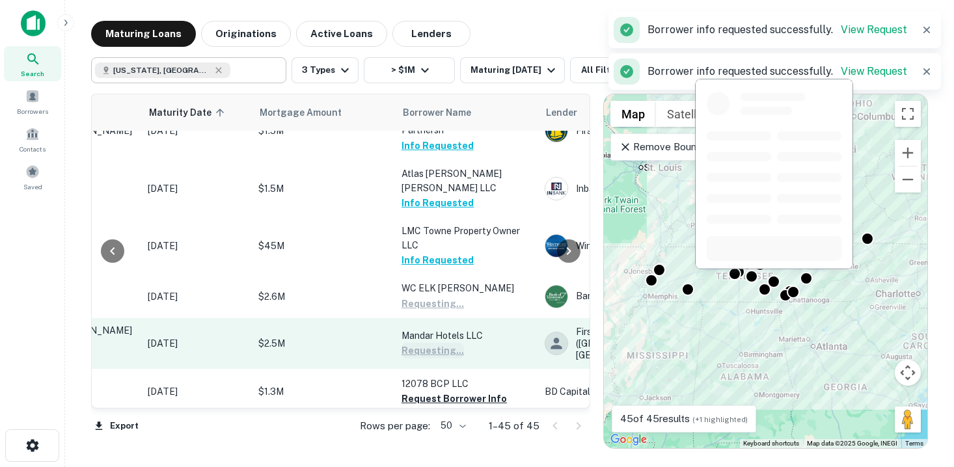
scroll to position [778, 171]
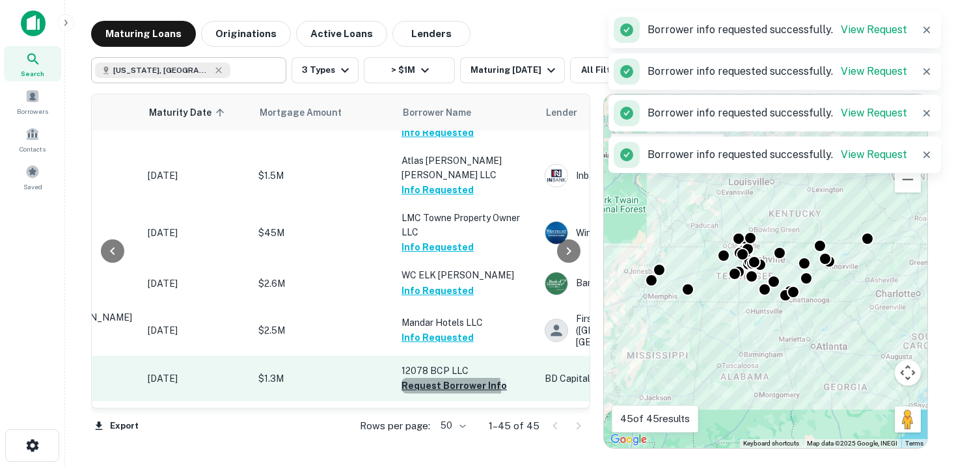
click at [433, 378] on button "Request Borrower Info" at bounding box center [454, 386] width 105 height 16
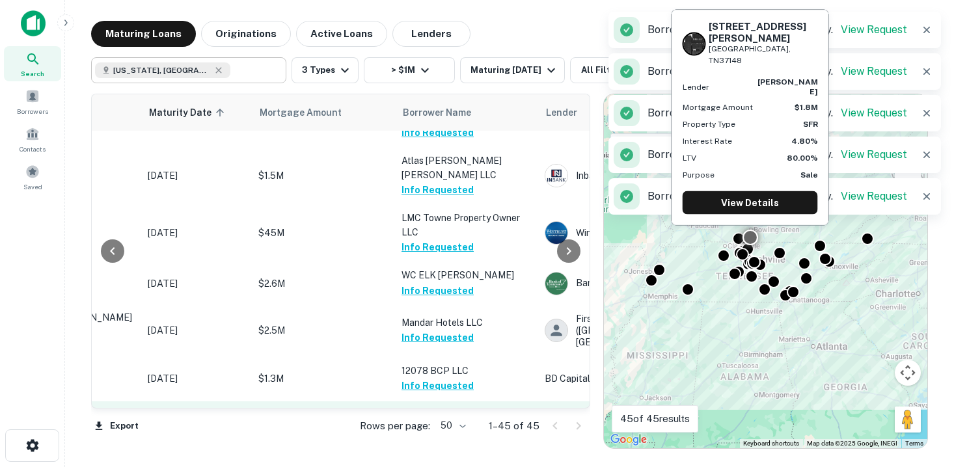
click at [435, 424] on button "Request Borrower Info" at bounding box center [454, 432] width 105 height 16
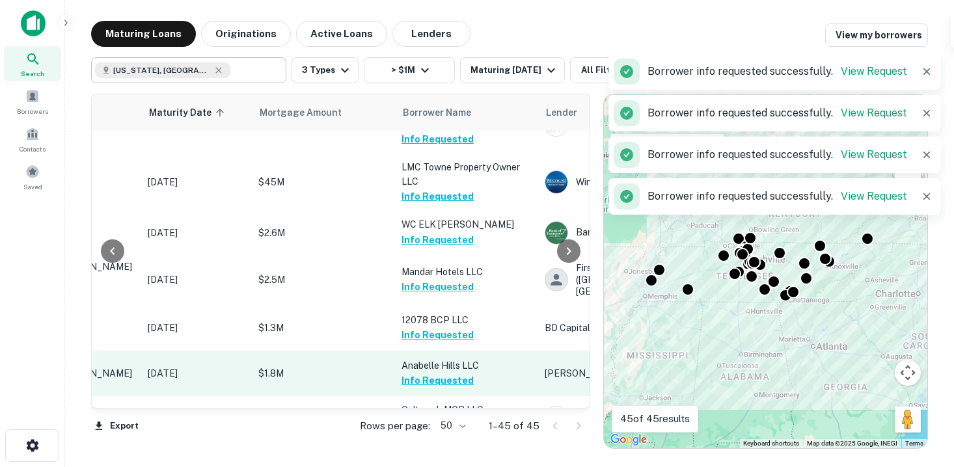
scroll to position [843, 171]
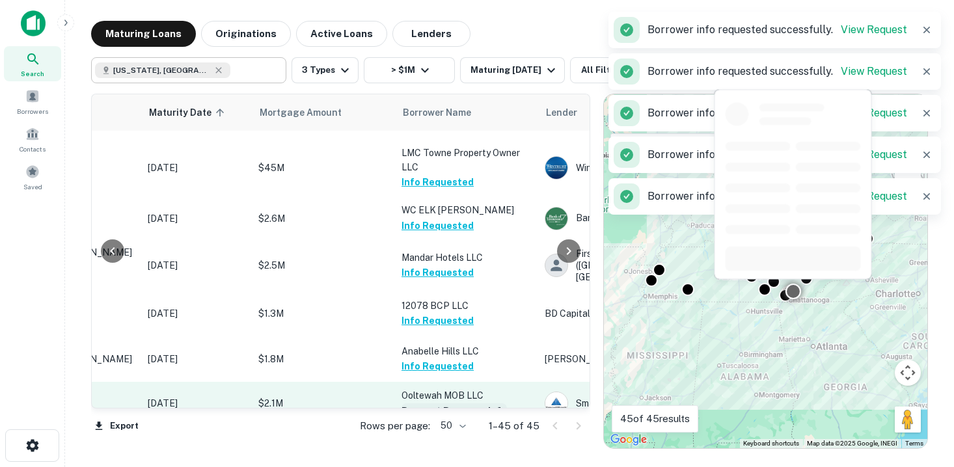
click at [435, 404] on button "Request Borrower Info" at bounding box center [454, 412] width 105 height 16
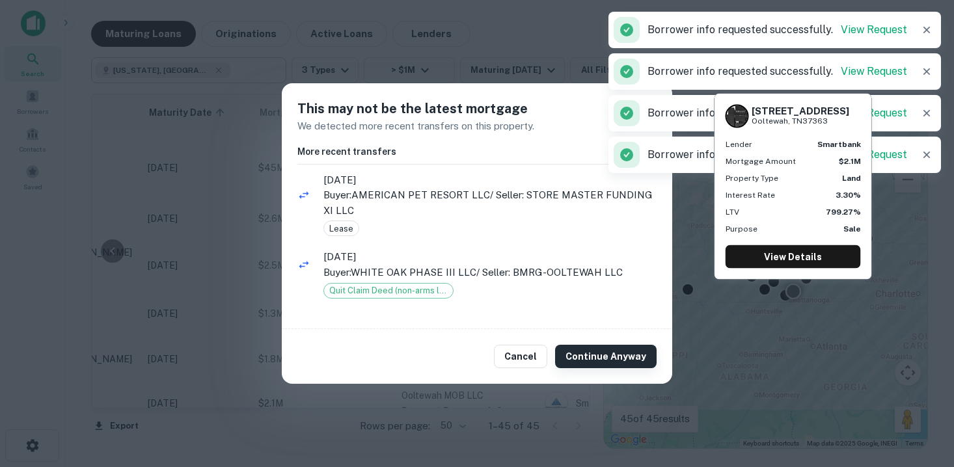
click at [585, 362] on button "Continue Anyway" at bounding box center [606, 356] width 102 height 23
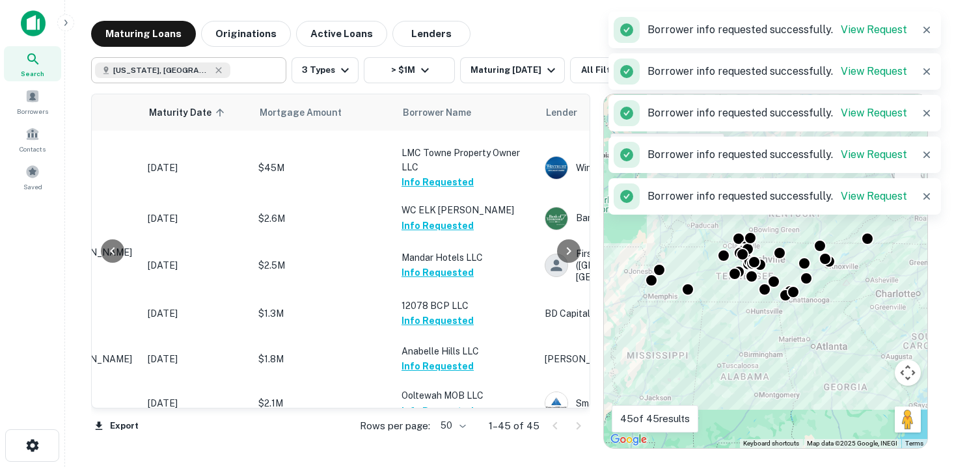
click at [461, 447] on button "Request Borrower Info" at bounding box center [454, 455] width 105 height 16
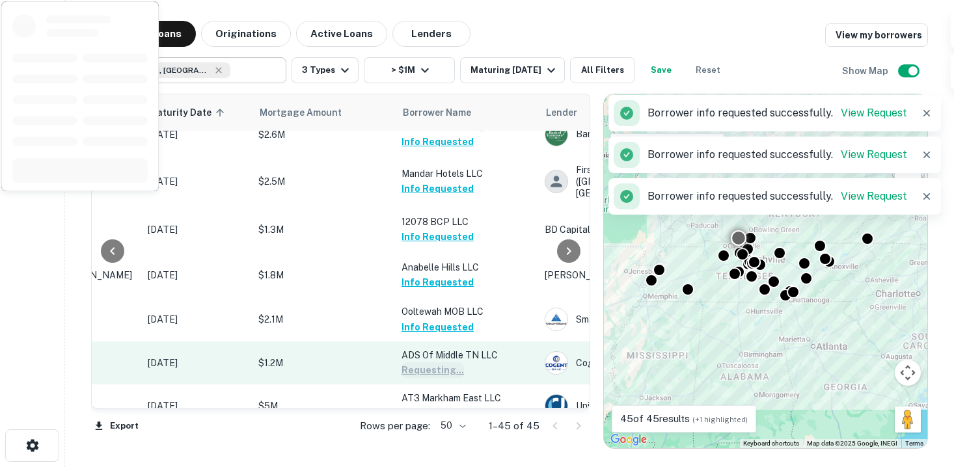
scroll to position [929, 171]
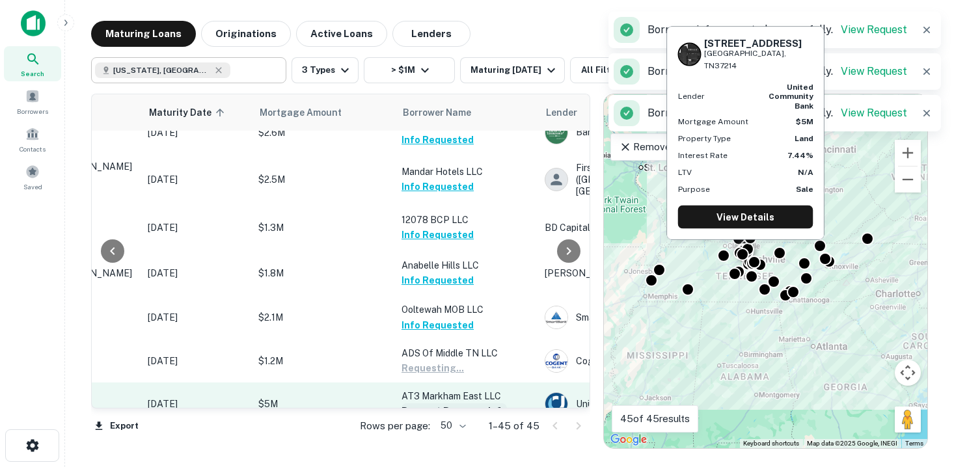
click at [452, 404] on button "Request Borrower Info" at bounding box center [454, 412] width 105 height 16
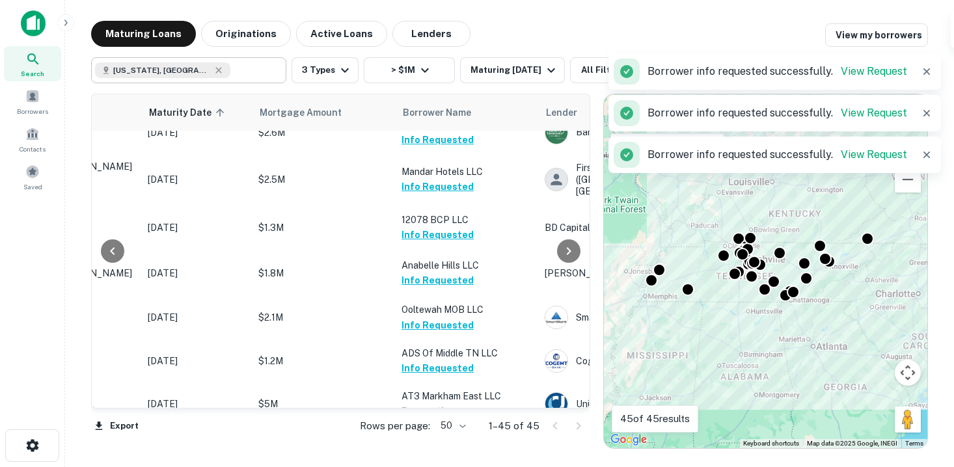
click at [451, 447] on button "Request Borrower Info" at bounding box center [454, 455] width 105 height 16
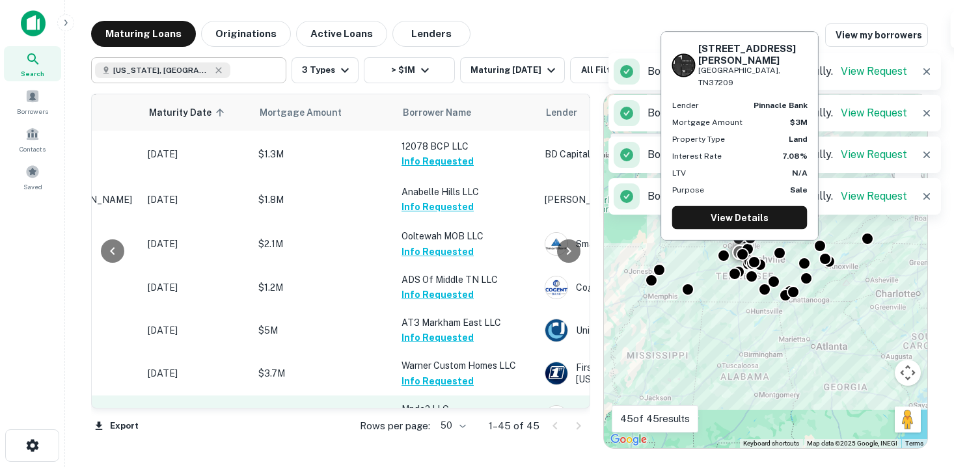
click at [445, 417] on button "Request Borrower Info" at bounding box center [454, 425] width 105 height 16
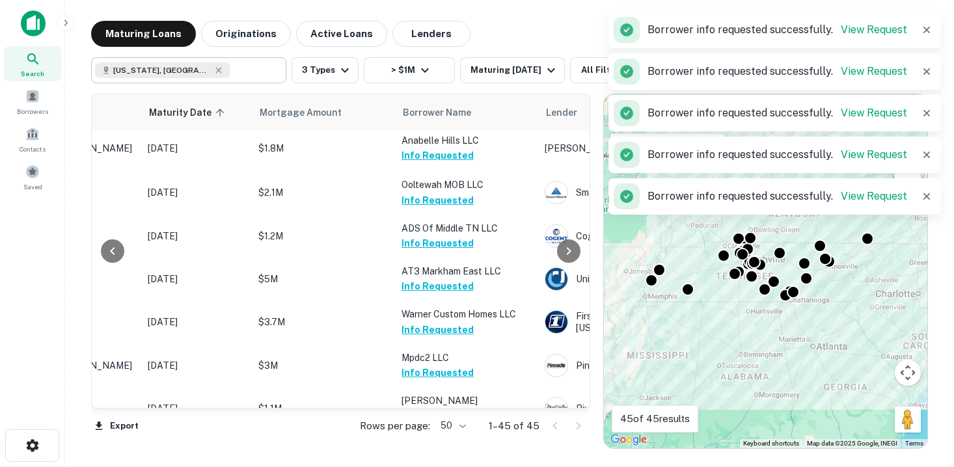
scroll to position [1065, 171]
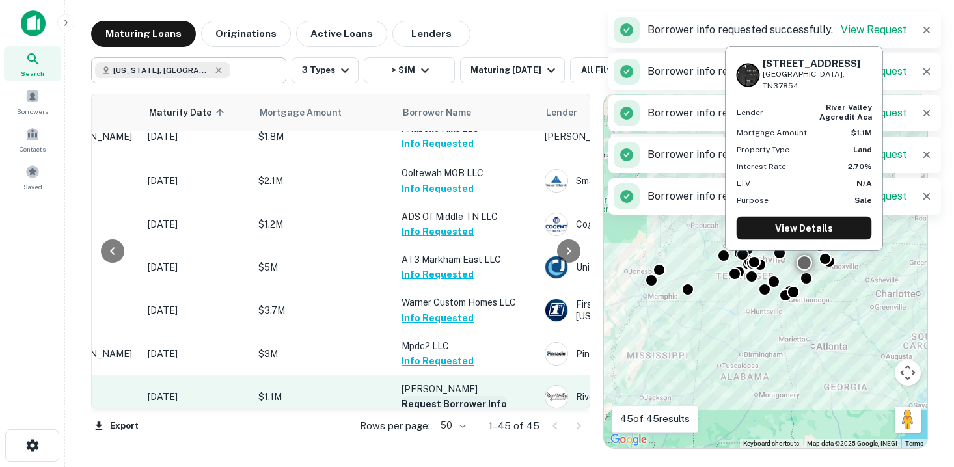
click at [445, 396] on button "Request Borrower Info" at bounding box center [454, 404] width 105 height 16
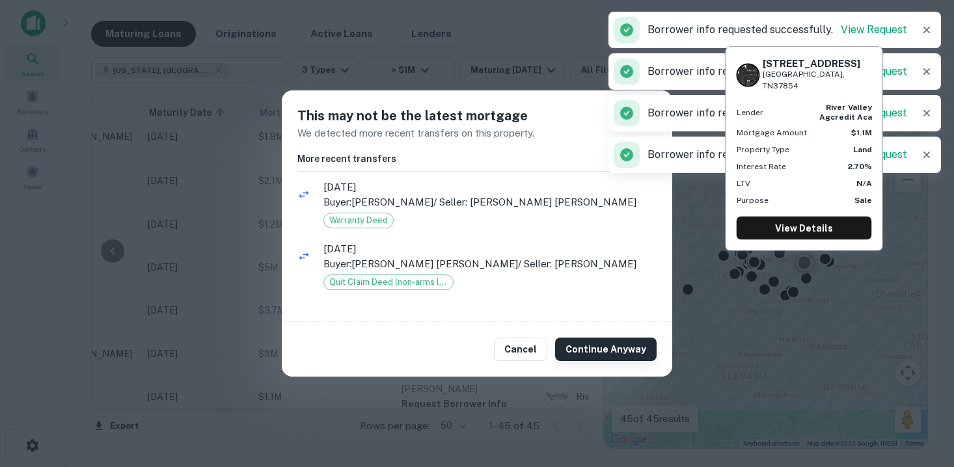
click at [584, 340] on button "Continue Anyway" at bounding box center [606, 349] width 102 height 23
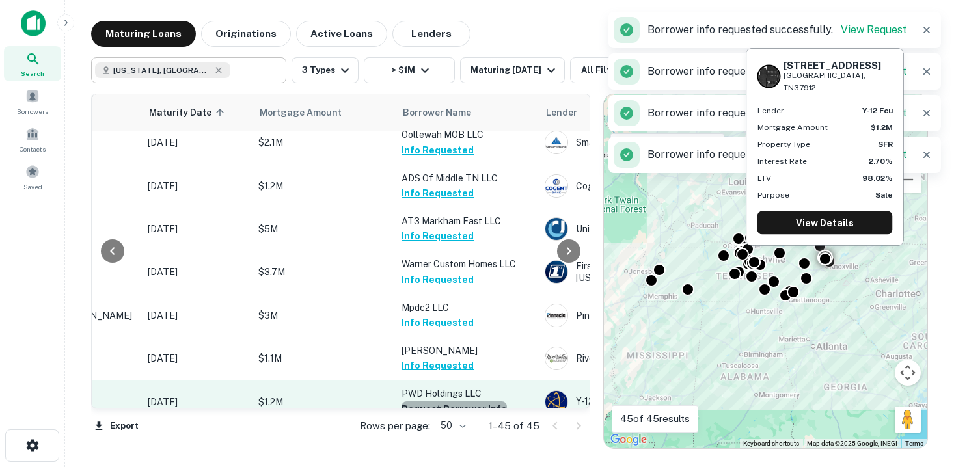
click at [456, 402] on button "Request Borrower Info" at bounding box center [454, 410] width 105 height 16
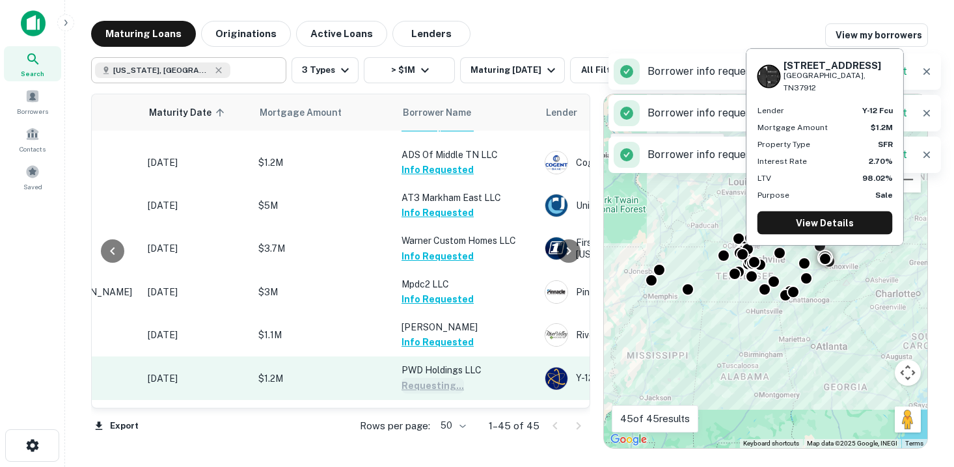
scroll to position [1129, 171]
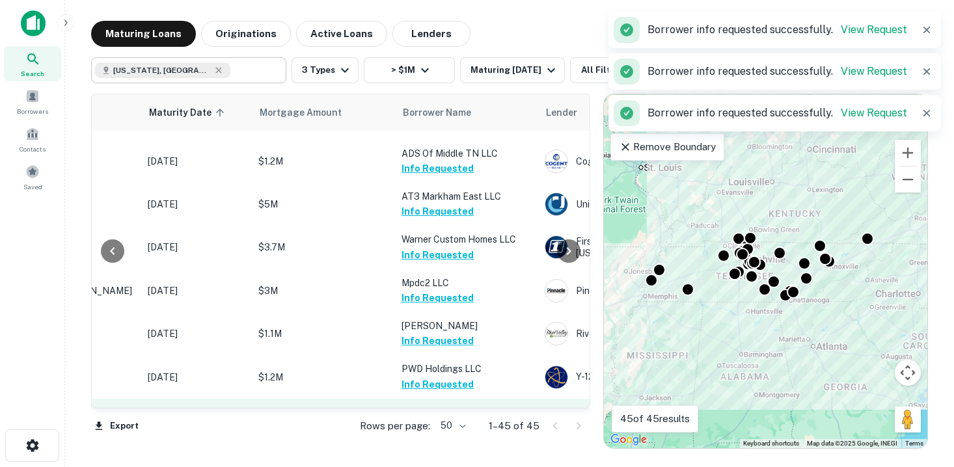
click at [455, 405] on p "WOP Sterling LLC" at bounding box center [467, 412] width 130 height 14
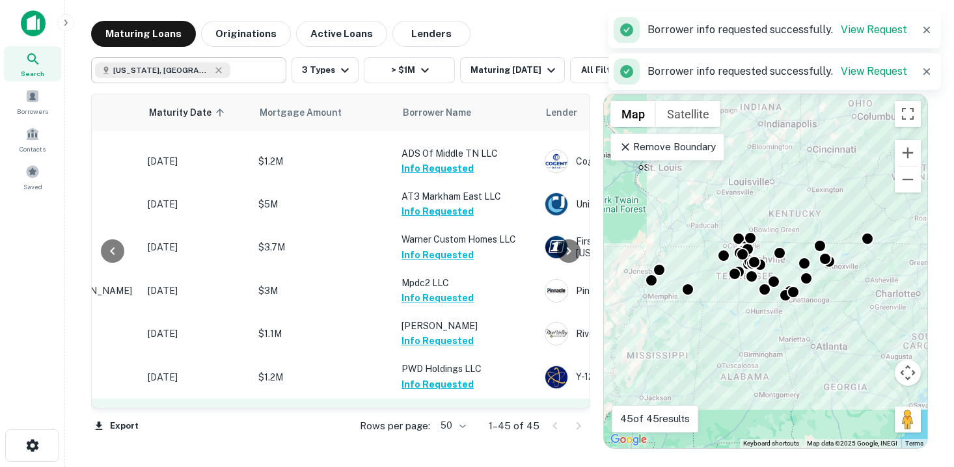
click at [450, 420] on button "Request Borrower Info" at bounding box center [454, 428] width 105 height 16
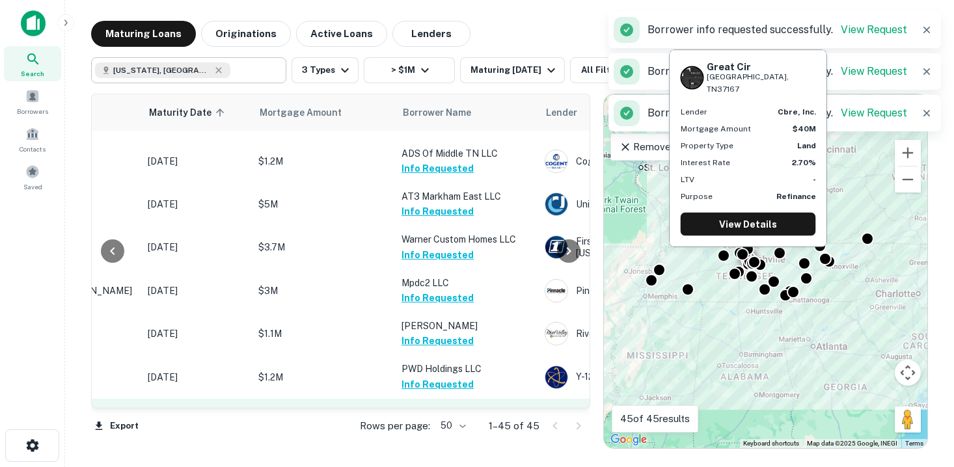
scroll to position [1179, 171]
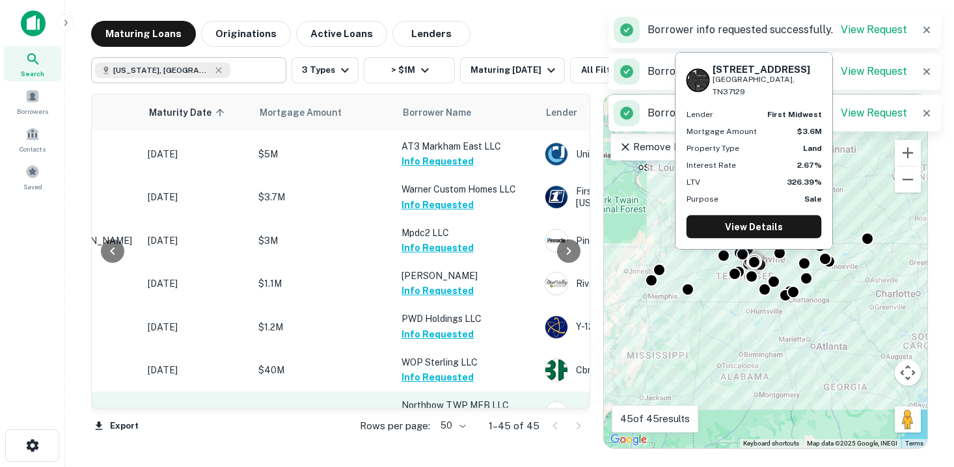
click at [457, 413] on button "Request Borrower Info" at bounding box center [454, 421] width 105 height 16
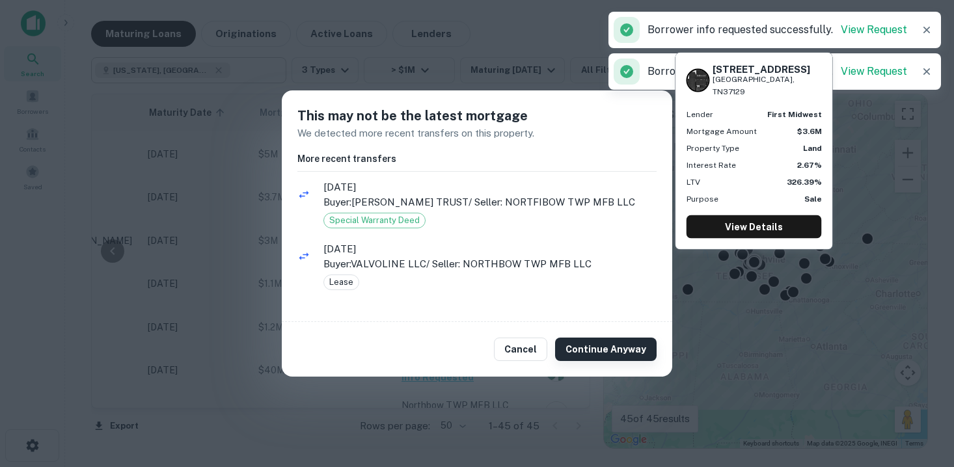
click at [595, 361] on button "Continue Anyway" at bounding box center [606, 349] width 102 height 23
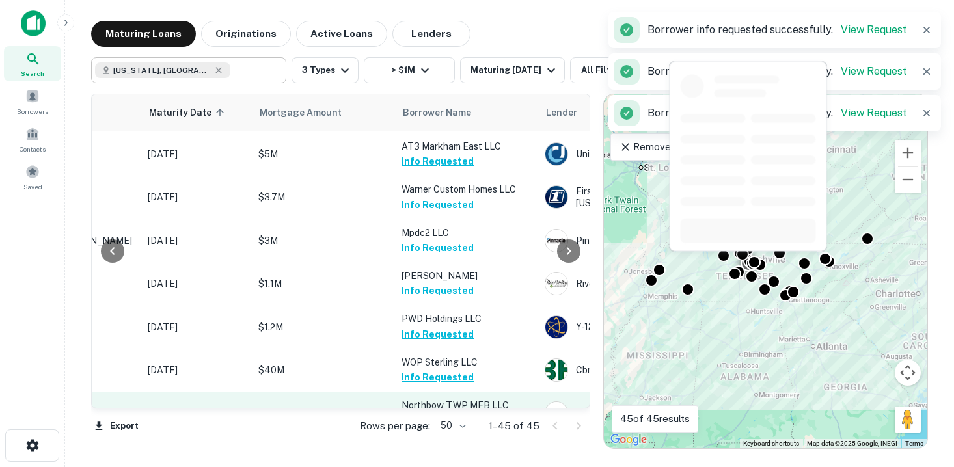
scroll to position [1235, 171]
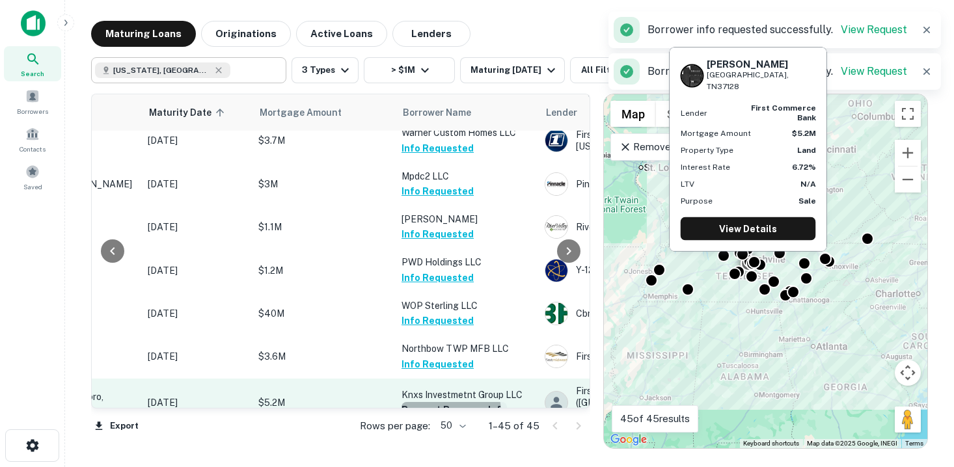
click at [441, 402] on button "Request Borrower Info" at bounding box center [454, 410] width 105 height 16
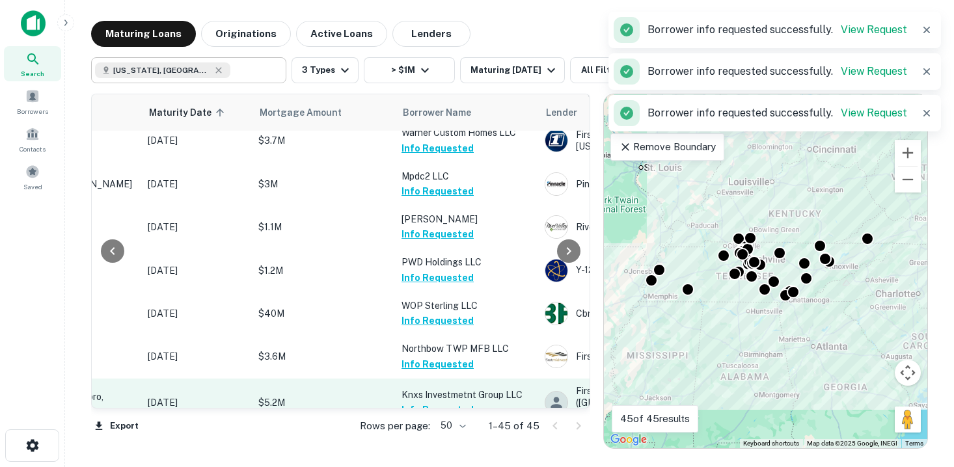
scroll to position [1266, 171]
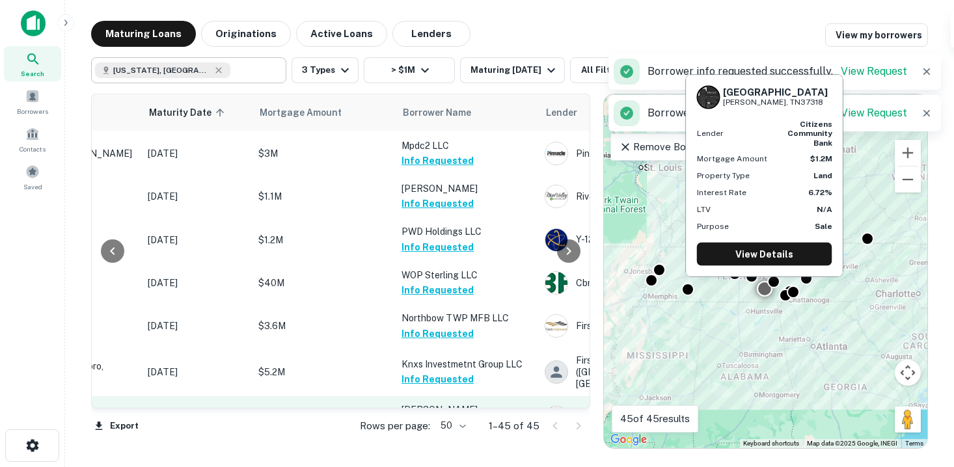
click at [444, 417] on button "Request Borrower Info" at bounding box center [454, 425] width 105 height 16
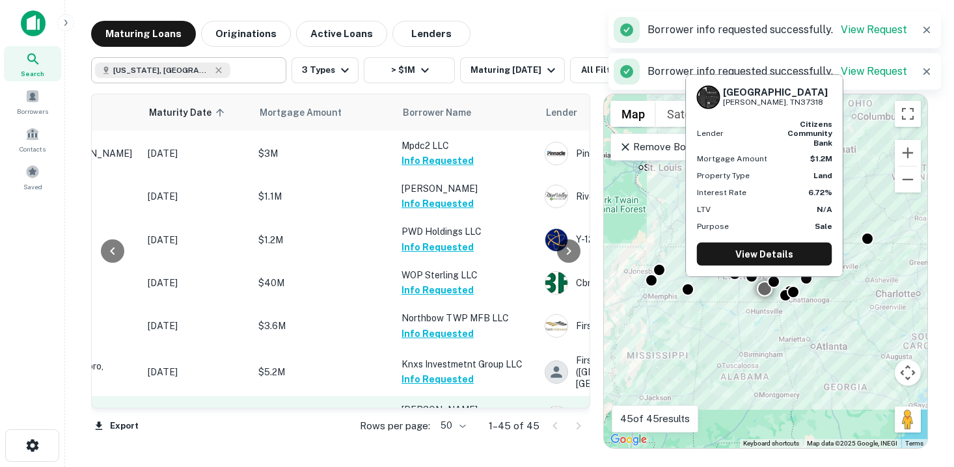
scroll to position [1324, 171]
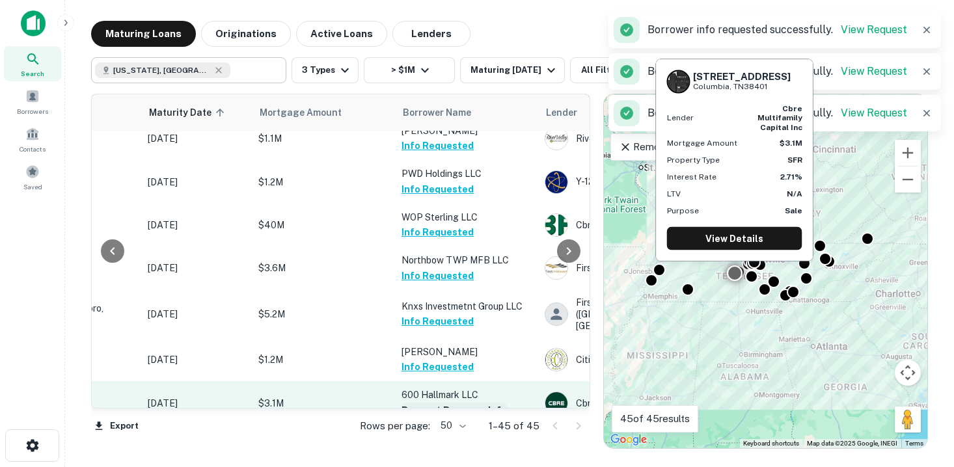
click at [444, 403] on button "Request Borrower Info" at bounding box center [454, 411] width 105 height 16
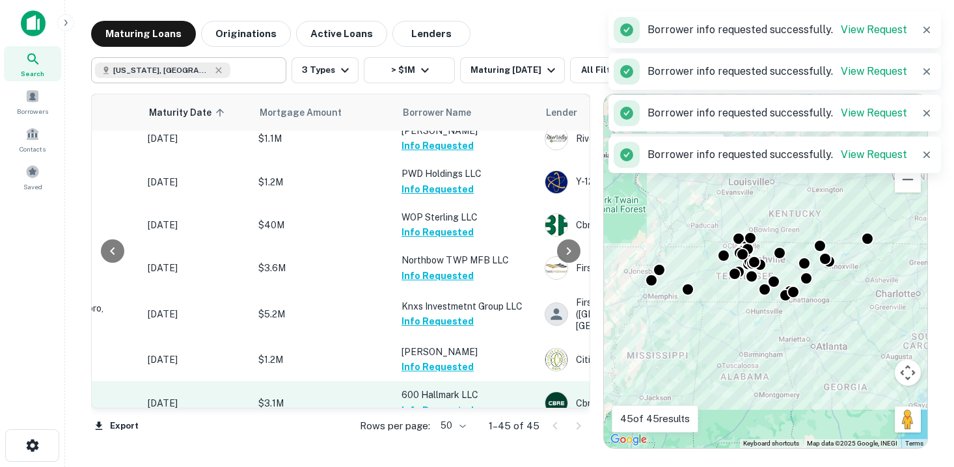
scroll to position [1378, 171]
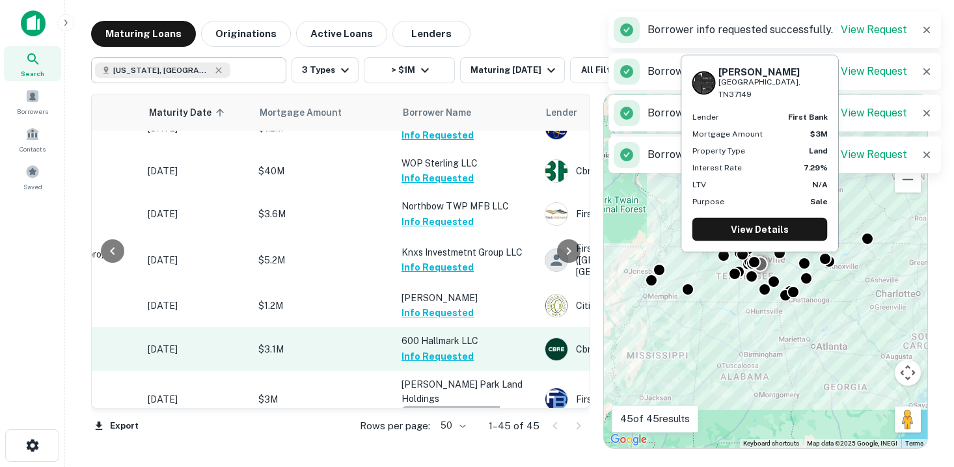
click at [444, 406] on button "Request Borrower Info" at bounding box center [454, 414] width 105 height 16
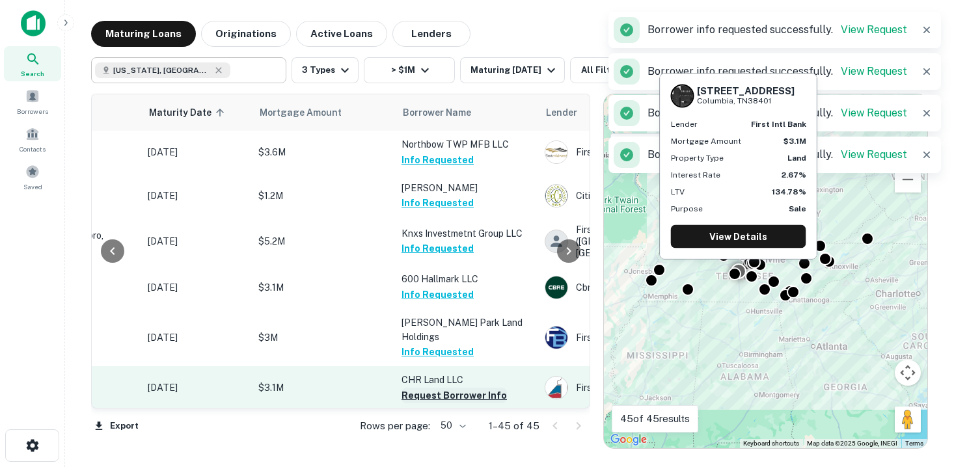
click at [441, 388] on button "Request Borrower Info" at bounding box center [454, 396] width 105 height 16
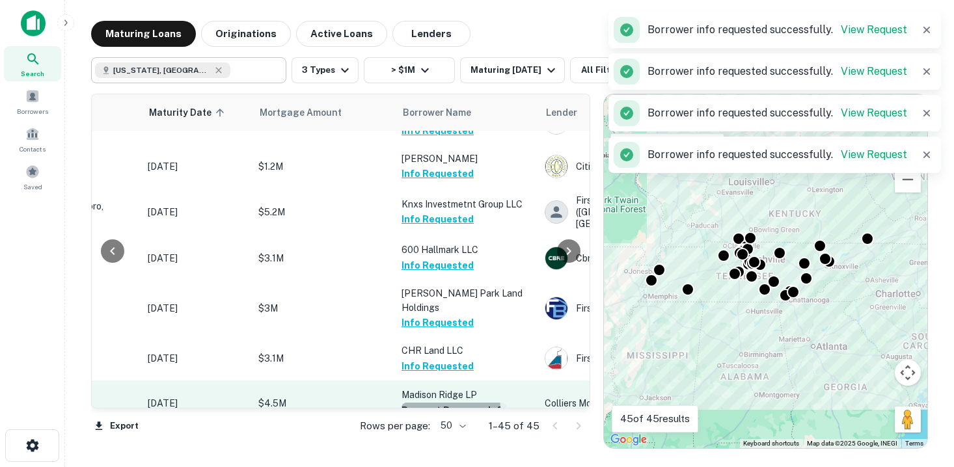
click at [432, 403] on button "Request Borrower Info" at bounding box center [454, 411] width 105 height 16
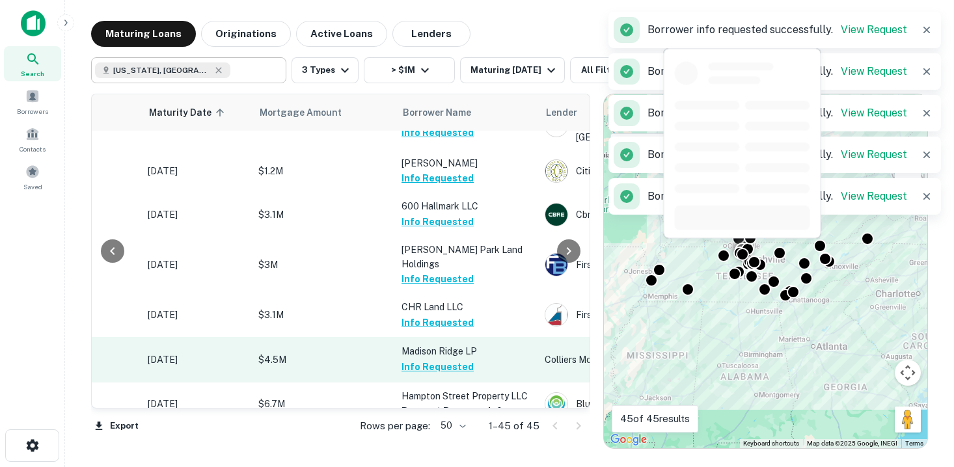
scroll to position [1517, 171]
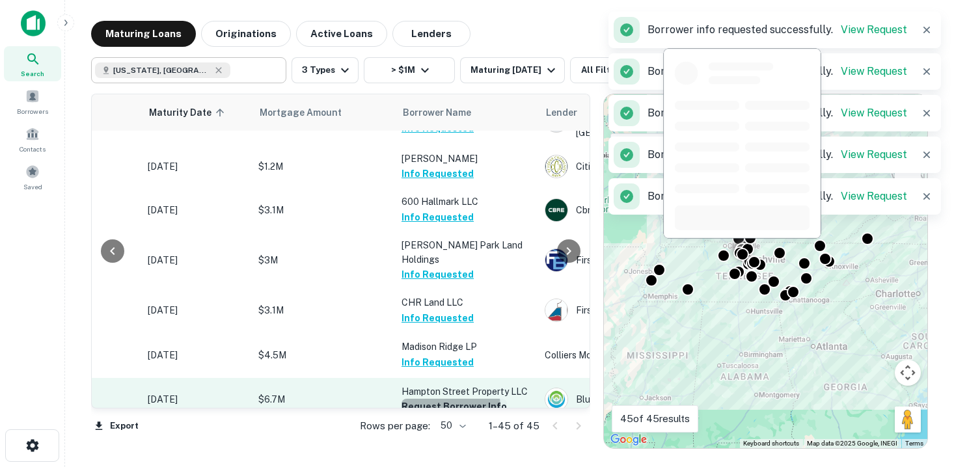
click at [432, 399] on button "Request Borrower Info" at bounding box center [454, 407] width 105 height 16
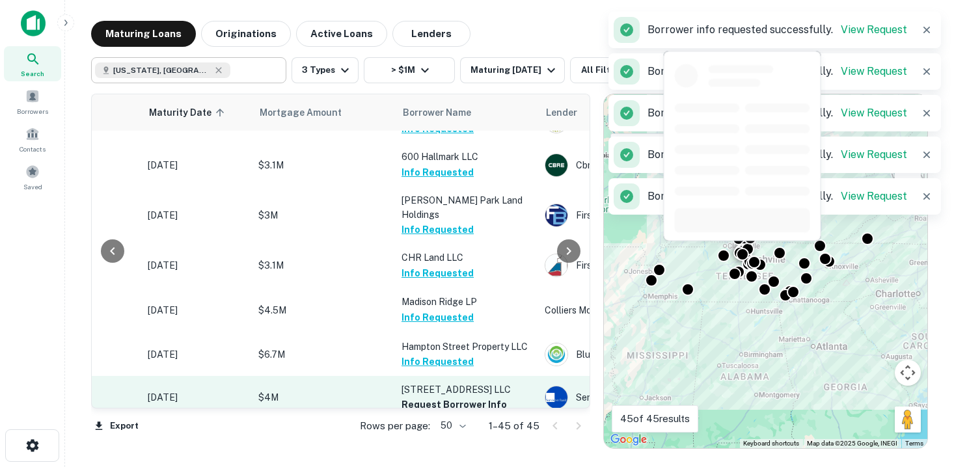
scroll to position [1569, 171]
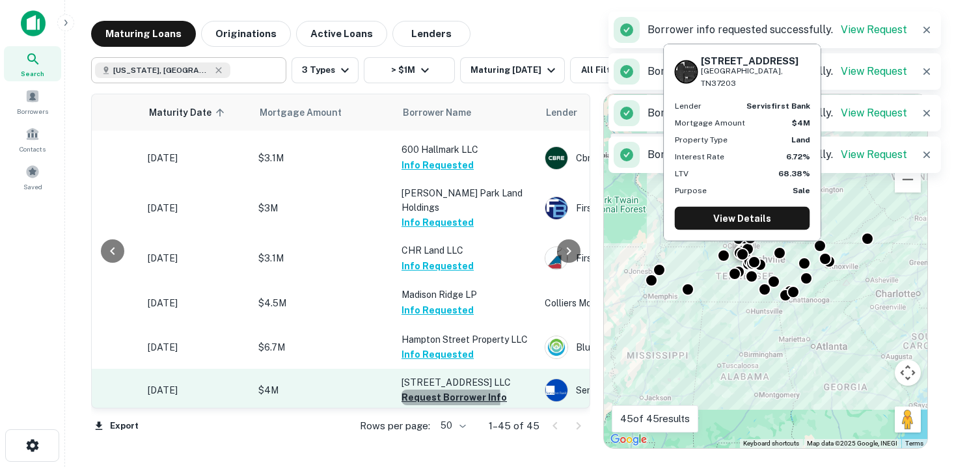
click at [428, 390] on button "Request Borrower Info" at bounding box center [454, 398] width 105 height 16
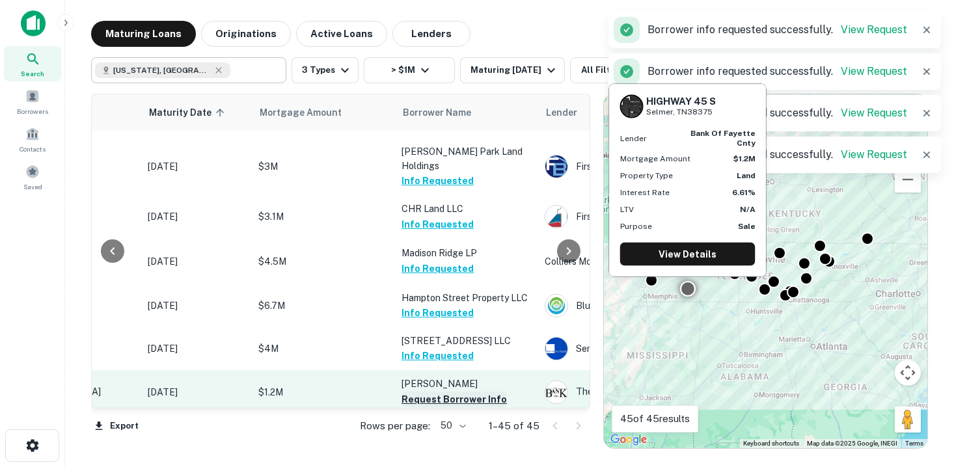
click at [428, 392] on button "Request Borrower Info" at bounding box center [454, 400] width 105 height 16
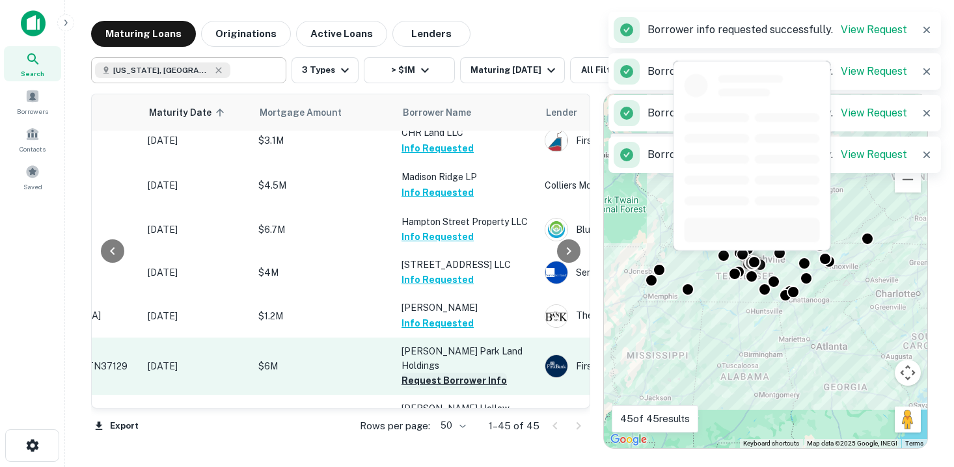
click at [433, 373] on button "Request Borrower Info" at bounding box center [454, 381] width 105 height 16
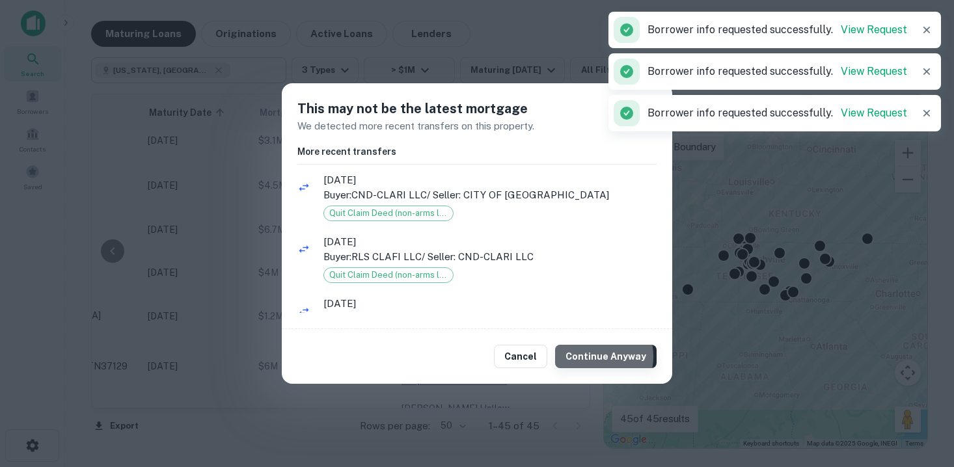
click at [594, 357] on button "Continue Anyway" at bounding box center [606, 356] width 102 height 23
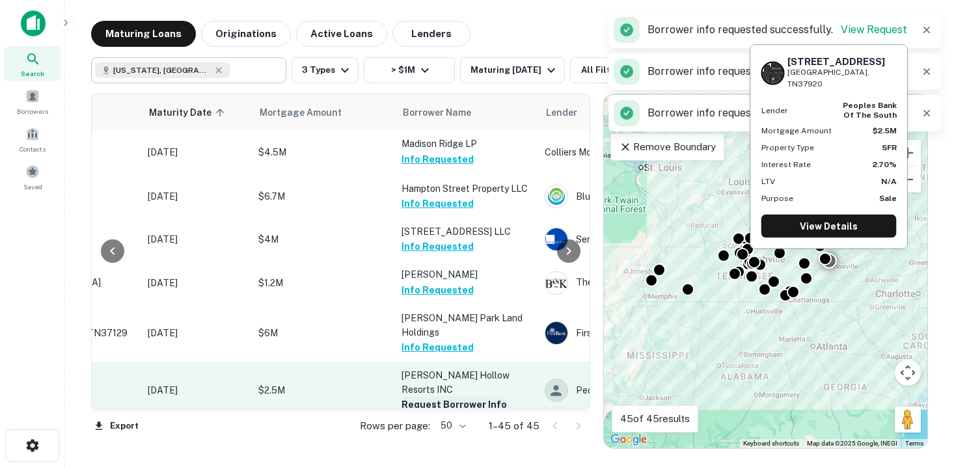
click at [455, 397] on button "Request Borrower Info" at bounding box center [454, 405] width 105 height 16
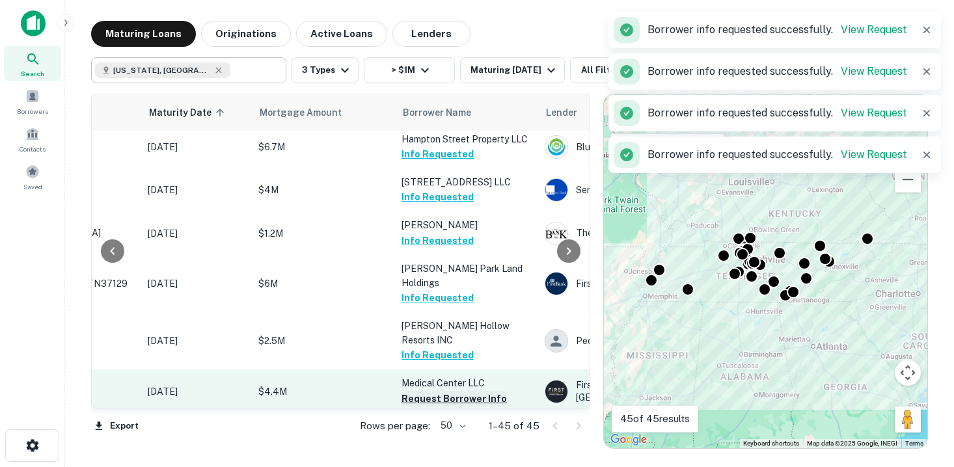
click at [455, 391] on button "Request Borrower Info" at bounding box center [454, 399] width 105 height 16
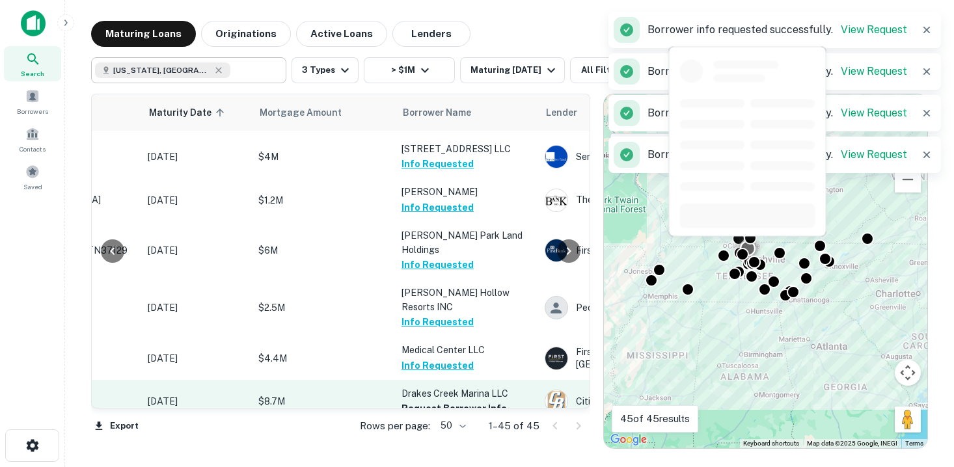
scroll to position [1812, 171]
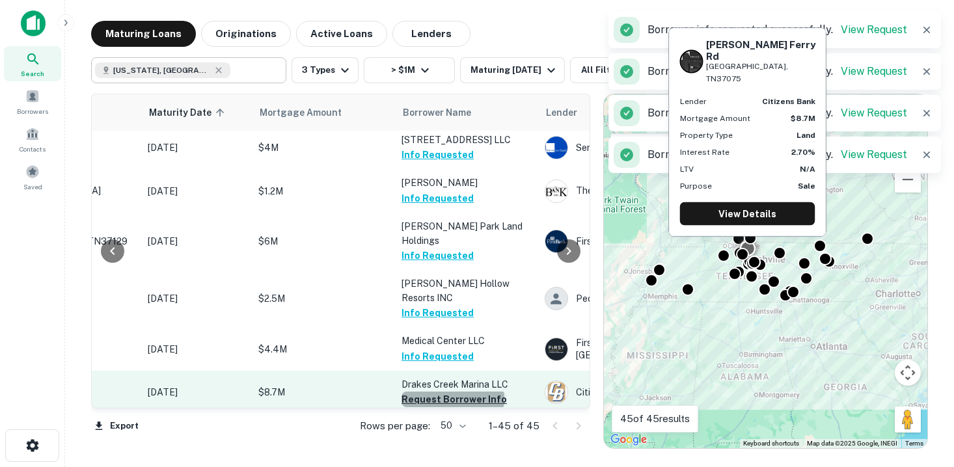
click at [452, 392] on button "Request Borrower Info" at bounding box center [454, 400] width 105 height 16
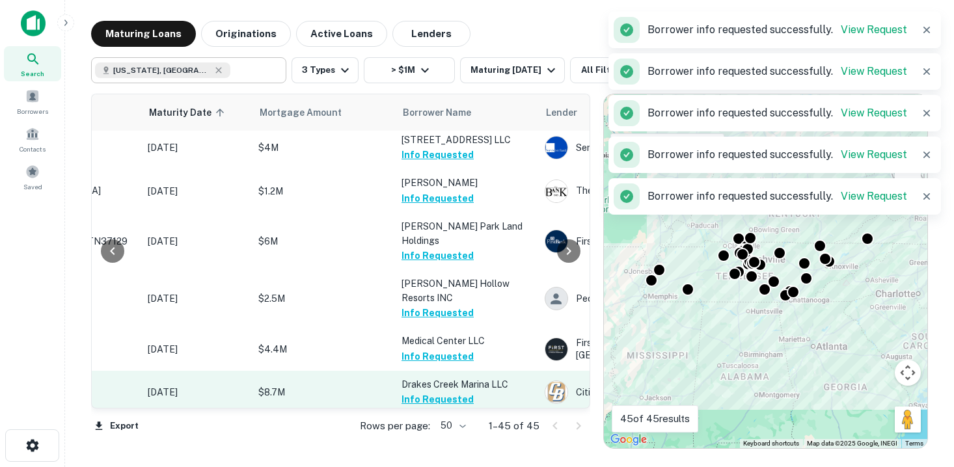
scroll to position [1817, 171]
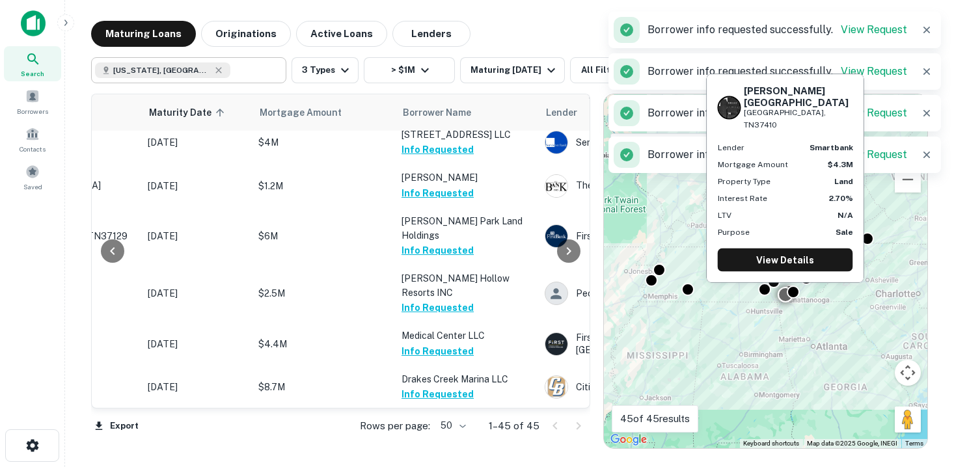
click at [444, 434] on button "Request Borrower Info" at bounding box center [454, 442] width 105 height 16
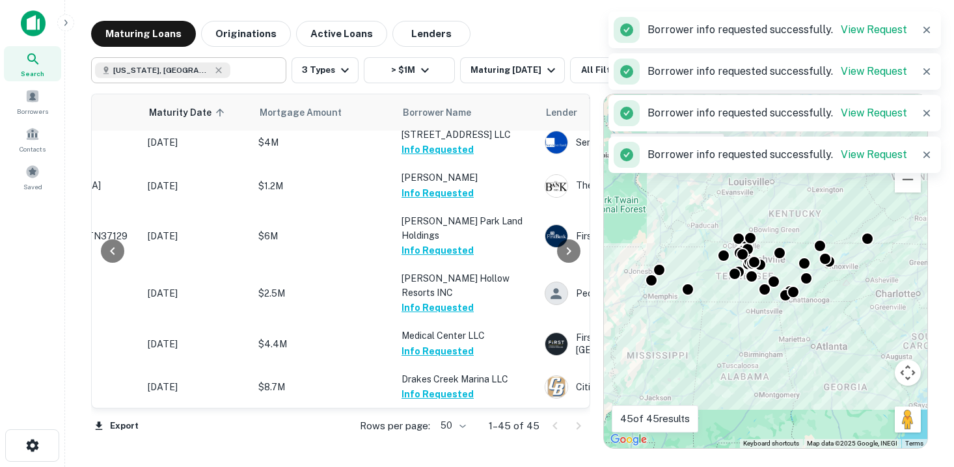
click at [34, 66] on icon at bounding box center [33, 59] width 16 height 16
